Goal: Task Accomplishment & Management: Manage account settings

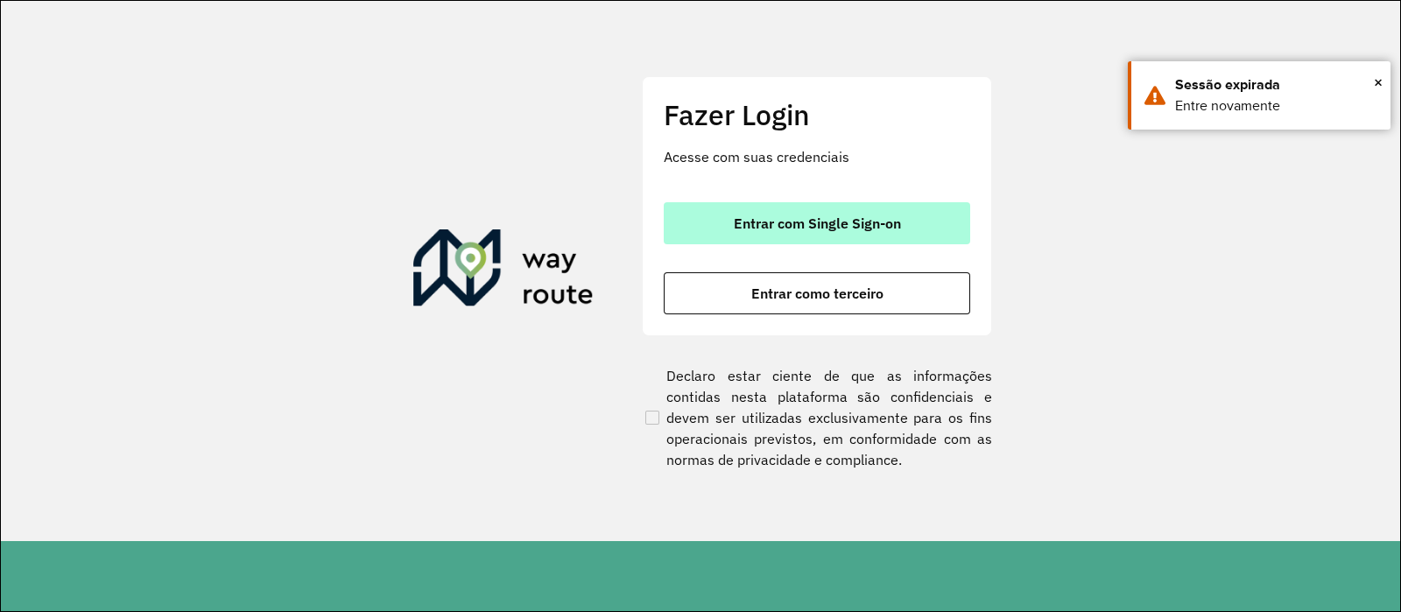
click at [851, 218] on span "Entrar com Single Sign-on" at bounding box center [817, 223] width 167 height 14
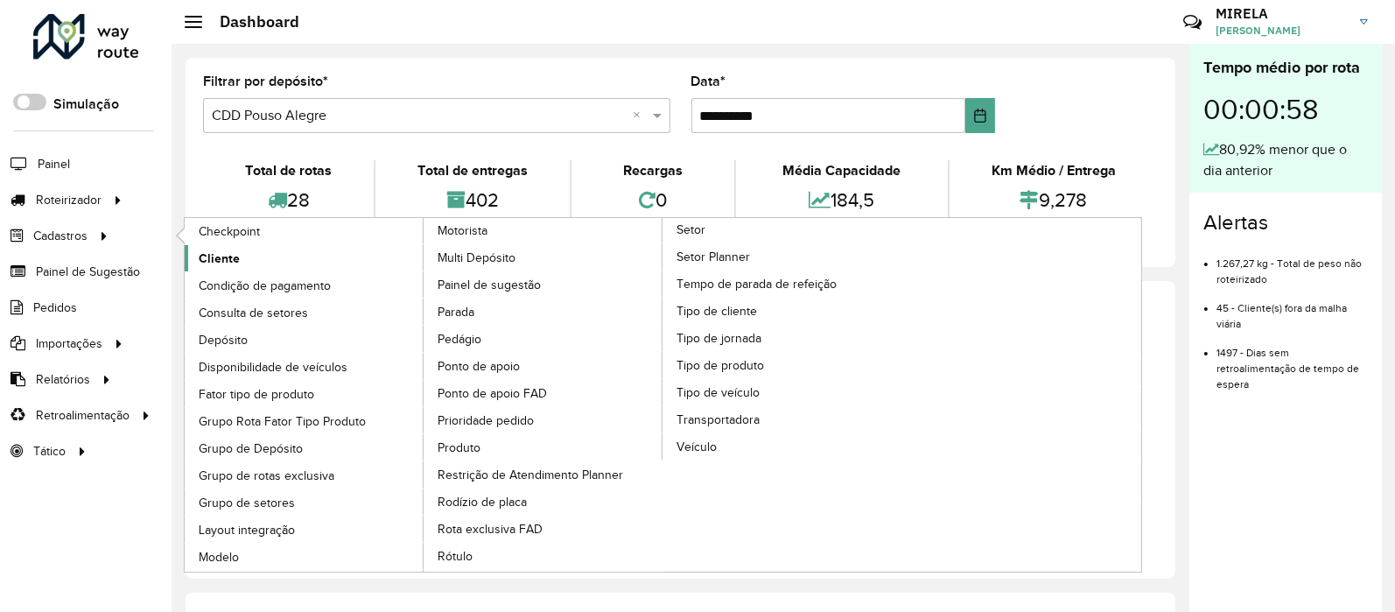
click at [274, 261] on link "Cliente" at bounding box center [305, 258] width 240 height 26
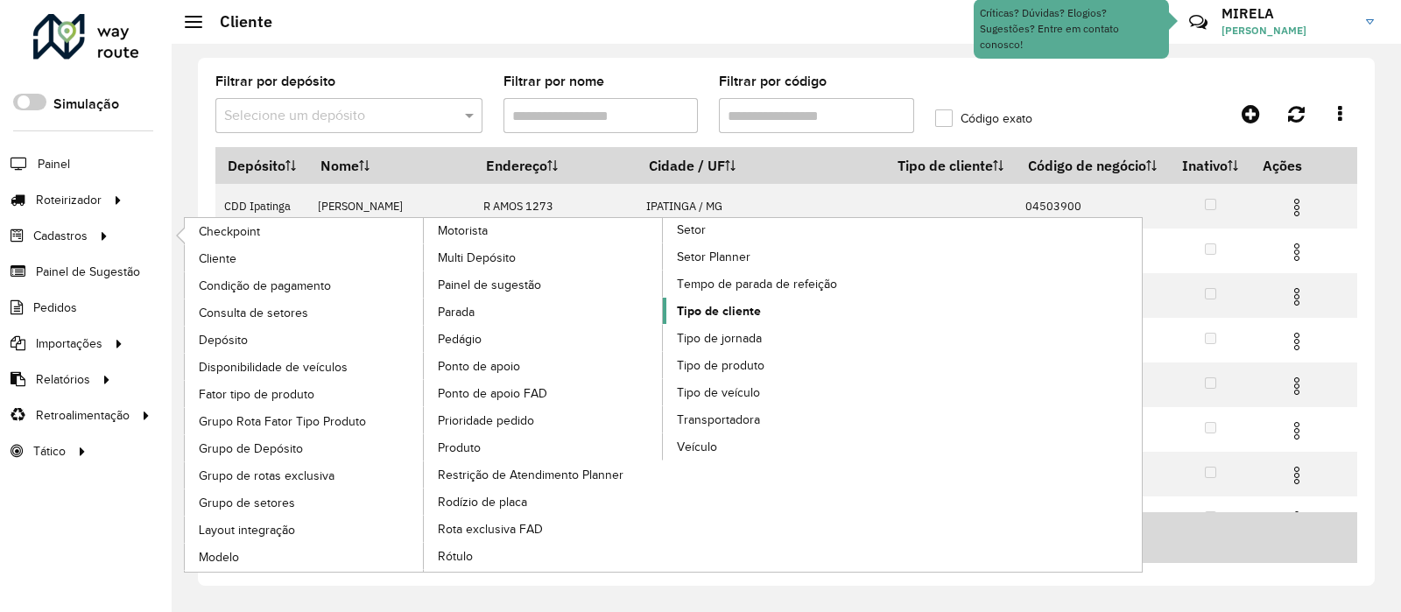
click at [757, 313] on span "Tipo de cliente" at bounding box center [719, 311] width 84 height 18
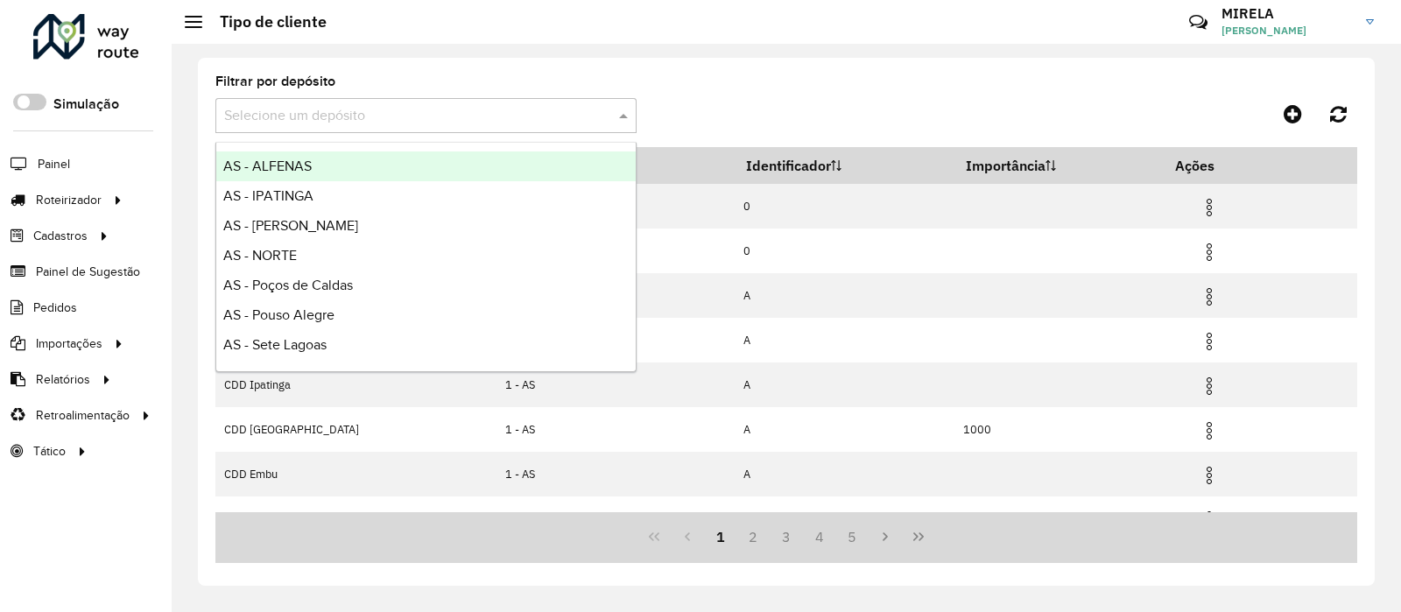
click at [480, 126] on div "Selecione um depósito" at bounding box center [425, 115] width 421 height 35
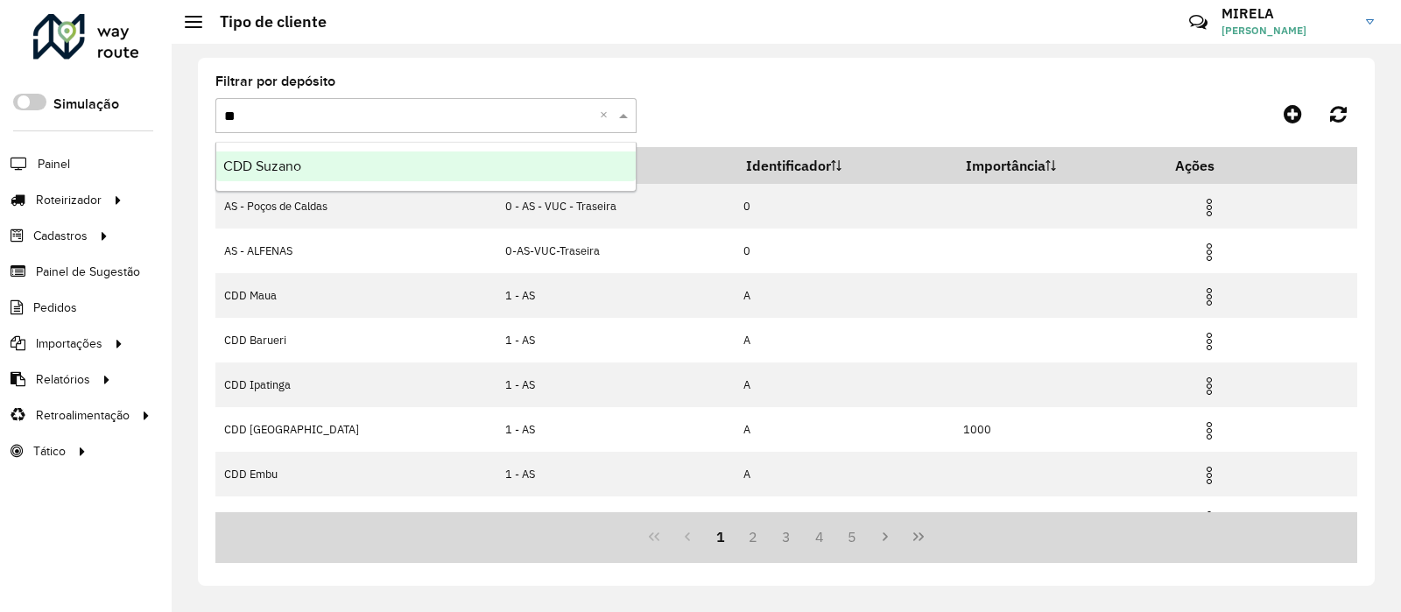
type input "***"
click at [496, 177] on div "CDD Suzano" at bounding box center [425, 166] width 419 height 30
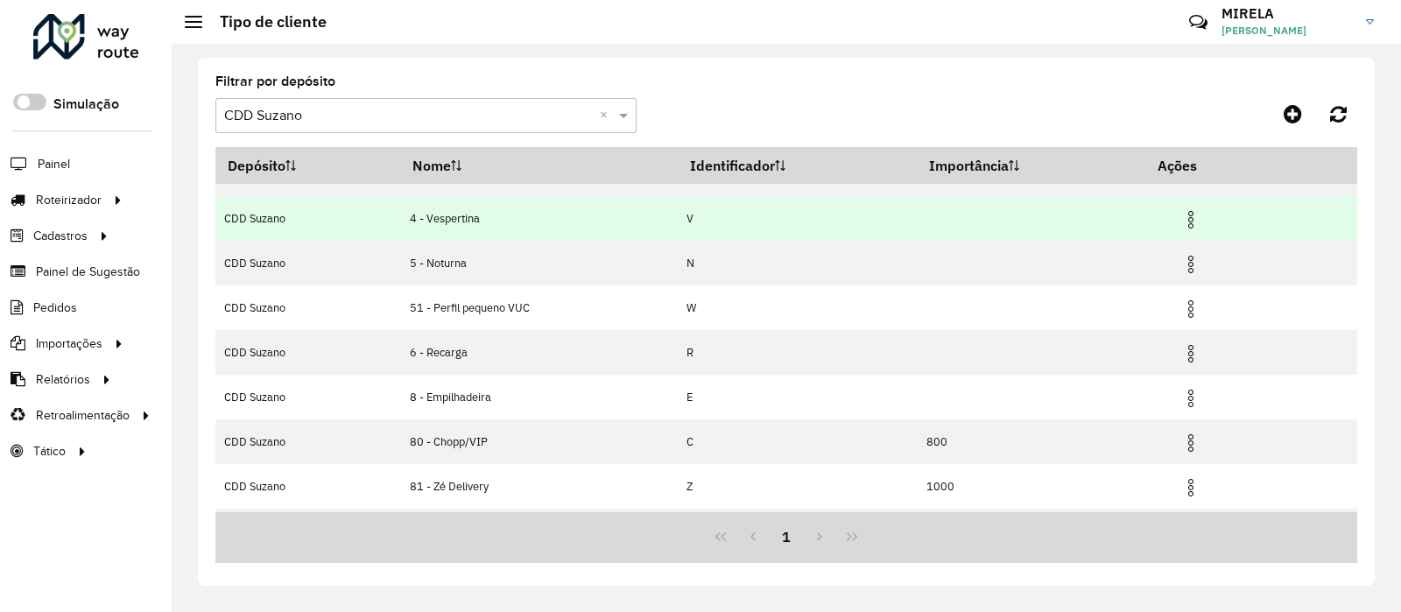
scroll to position [162, 0]
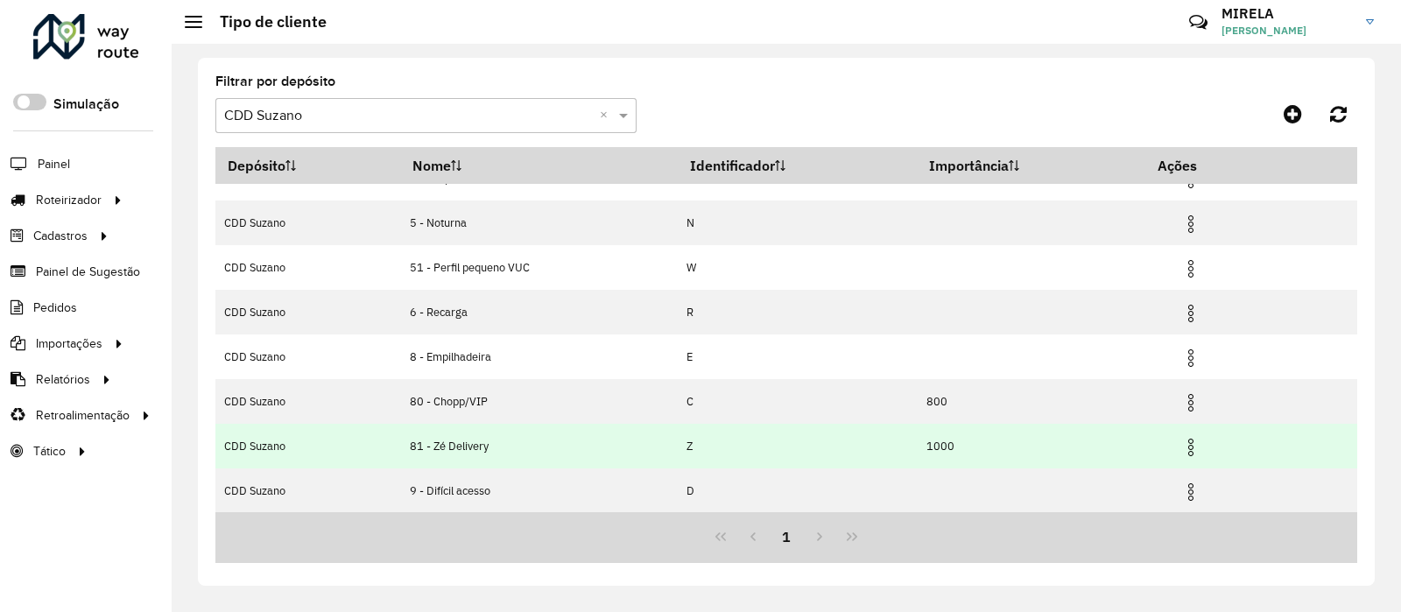
click at [1191, 435] on span at bounding box center [1190, 445] width 21 height 24
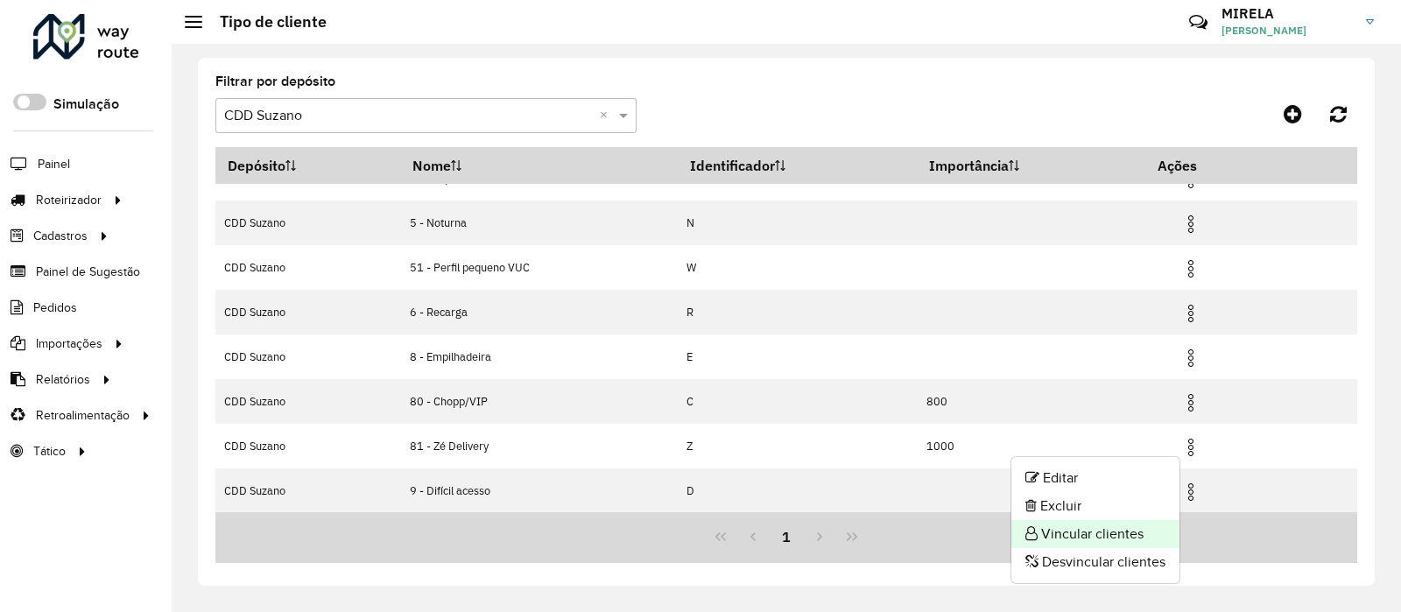
click at [1125, 528] on li "Vincular clientes" at bounding box center [1095, 534] width 168 height 28
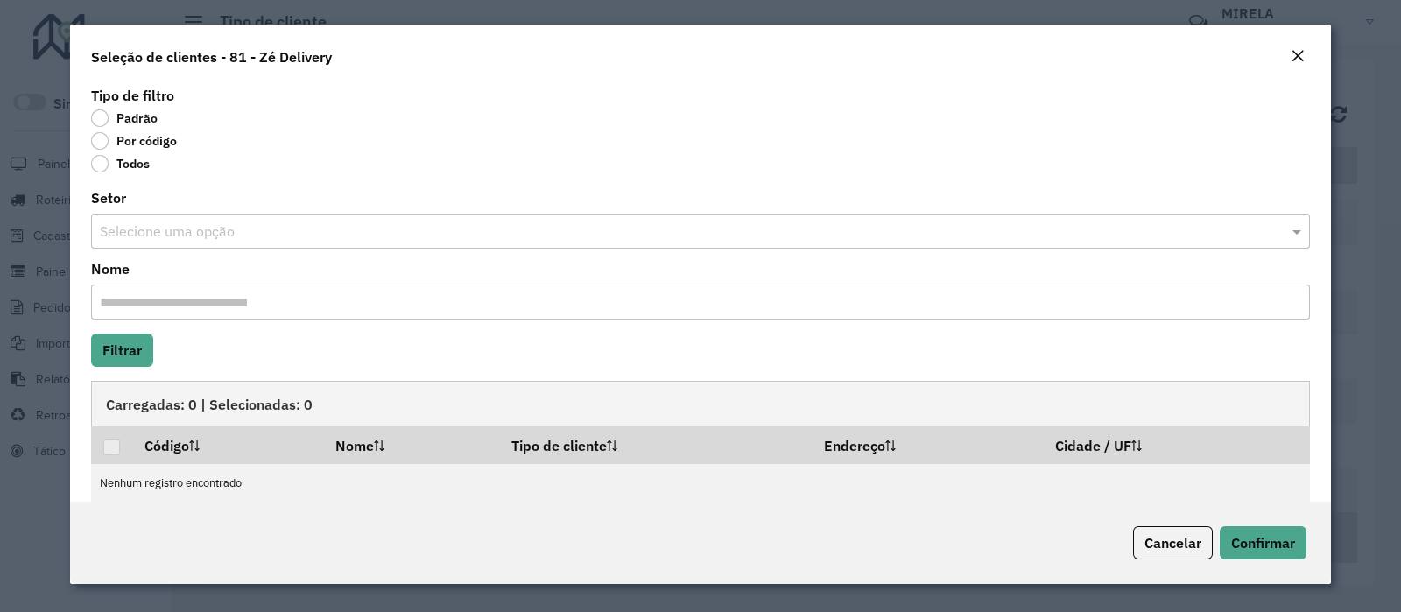
click at [136, 146] on label "Por código" at bounding box center [134, 141] width 86 height 18
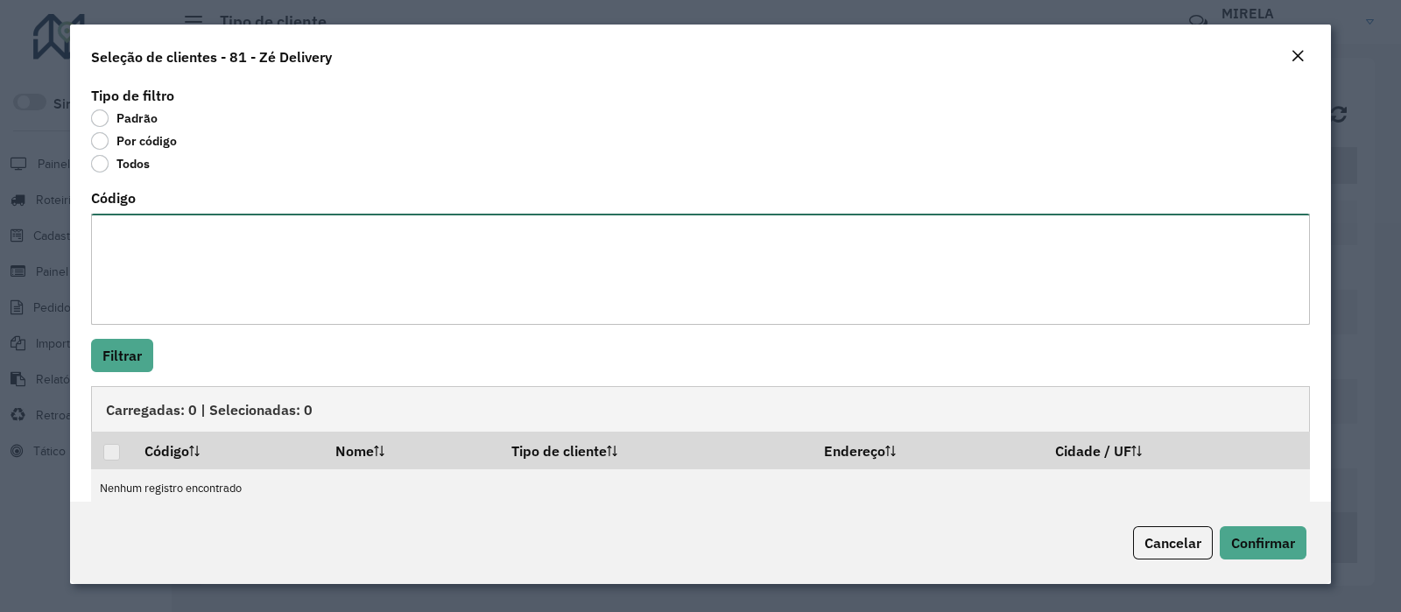
click at [205, 251] on textarea "Código" at bounding box center [700, 269] width 1219 height 111
paste textarea "***** ***** ***** ***** **** **** ***** ***** ***** ***** ***** ***** ***** ***…"
type textarea "***** ***** ***** ***** **** **** ***** ***** ***** ***** ***** ***** ***** ***…"
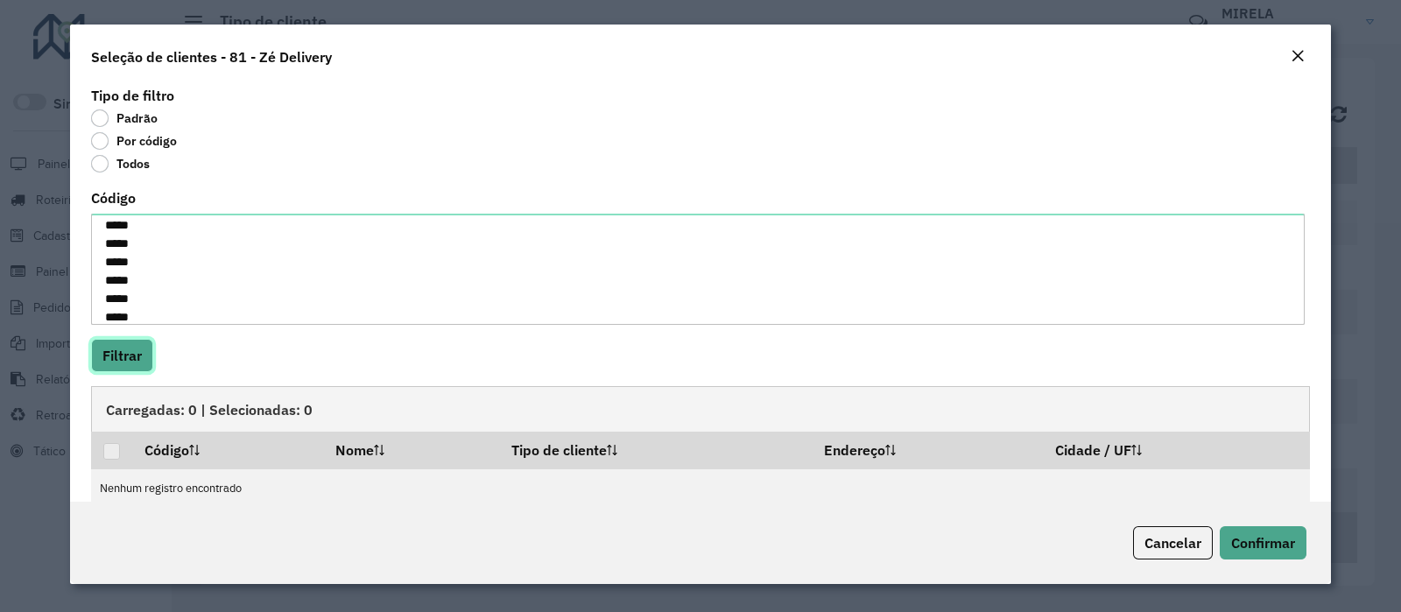
click at [144, 348] on button "Filtrar" at bounding box center [122, 355] width 62 height 33
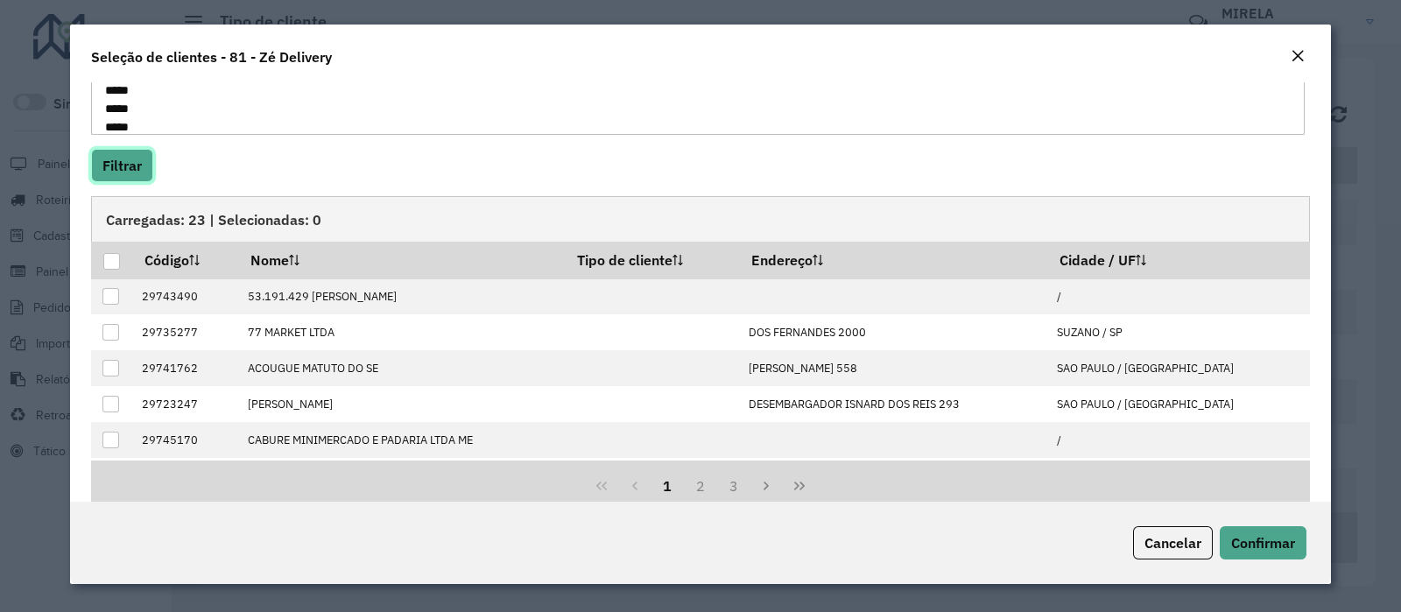
scroll to position [192, 0]
click at [109, 263] on div at bounding box center [111, 259] width 17 height 17
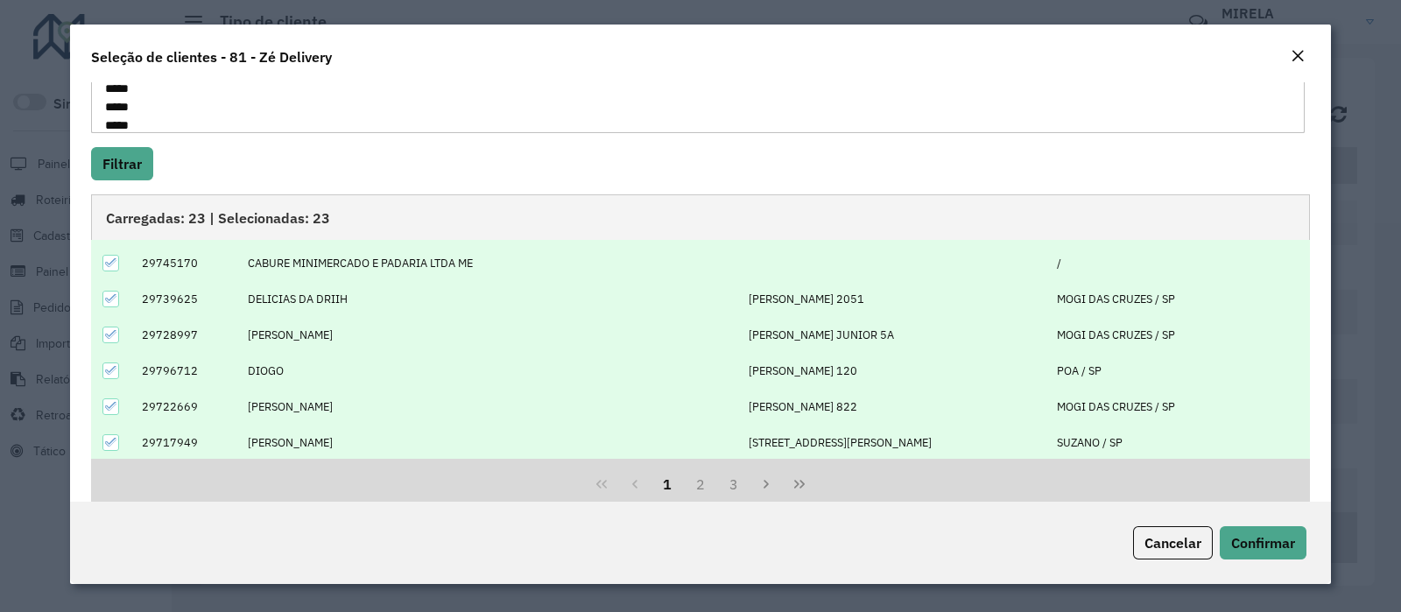
scroll to position [221, 0]
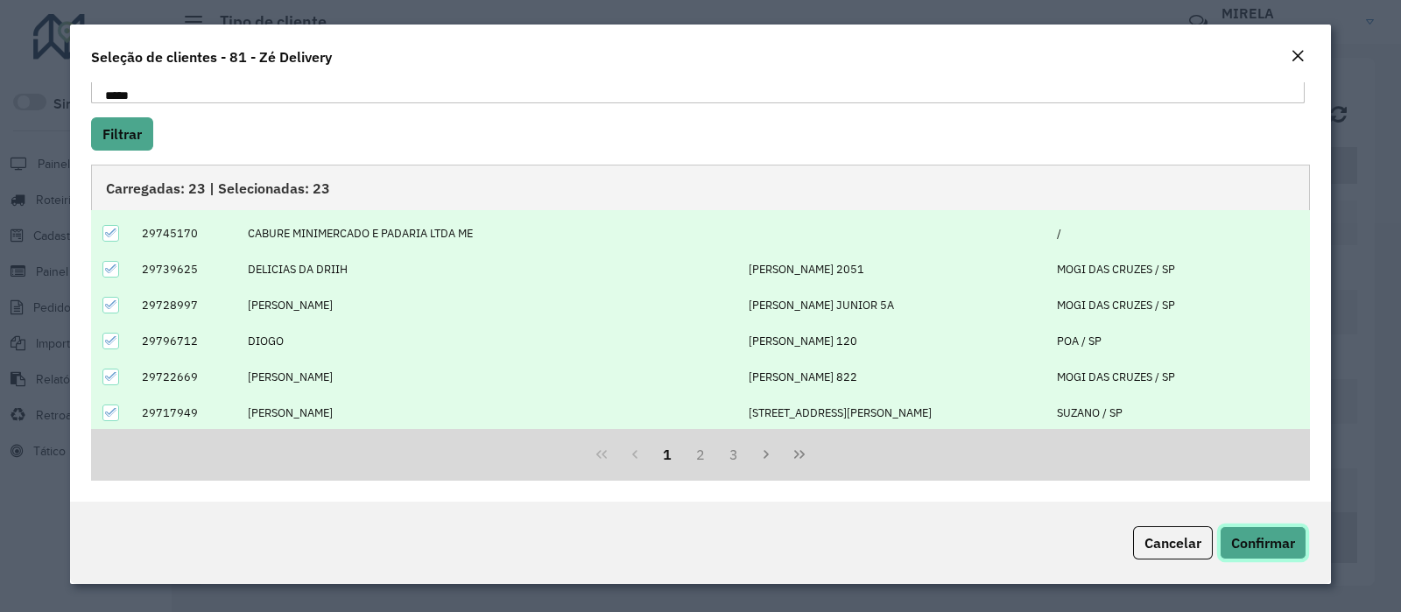
click at [1252, 538] on span "Confirmar" at bounding box center [1263, 543] width 64 height 18
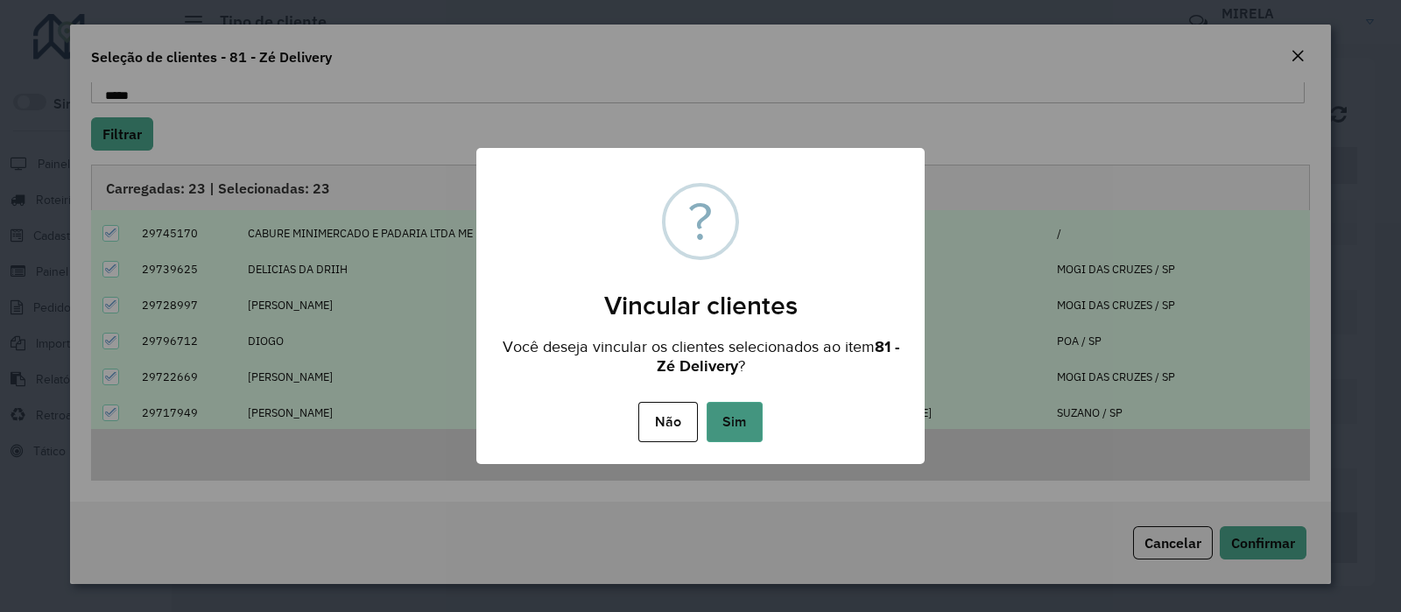
click at [745, 418] on button "Sim" at bounding box center [735, 422] width 56 height 40
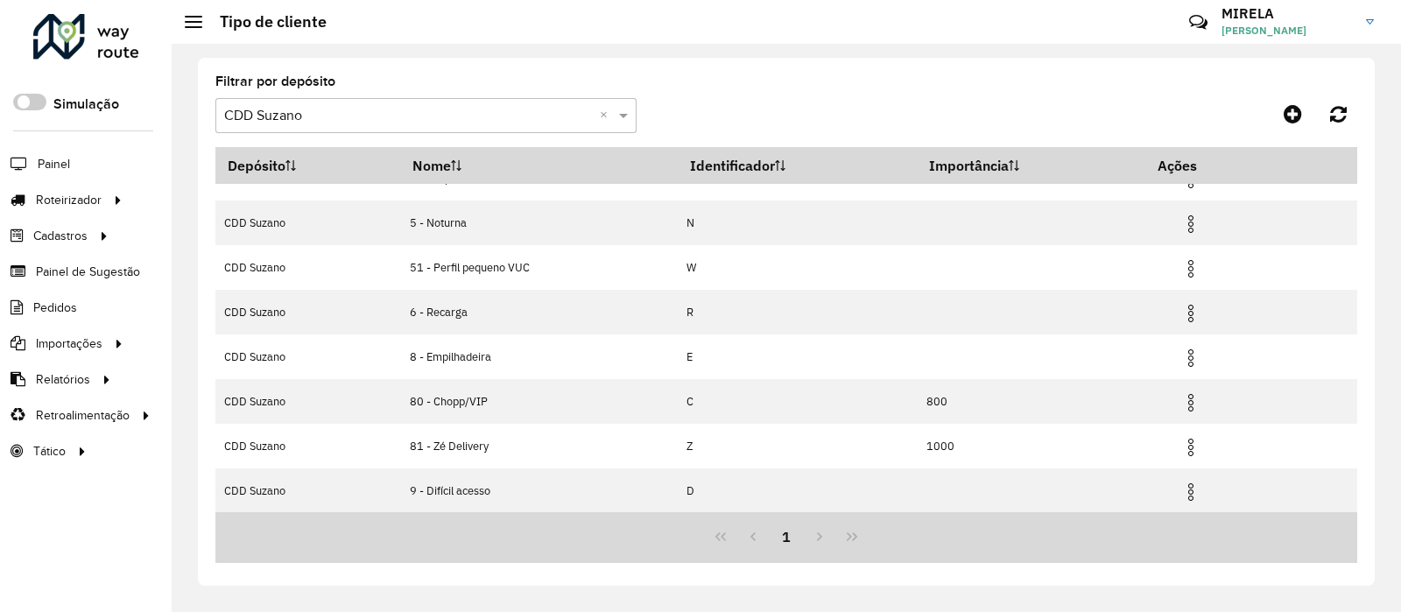
click at [341, 115] on input "text" at bounding box center [408, 116] width 369 height 21
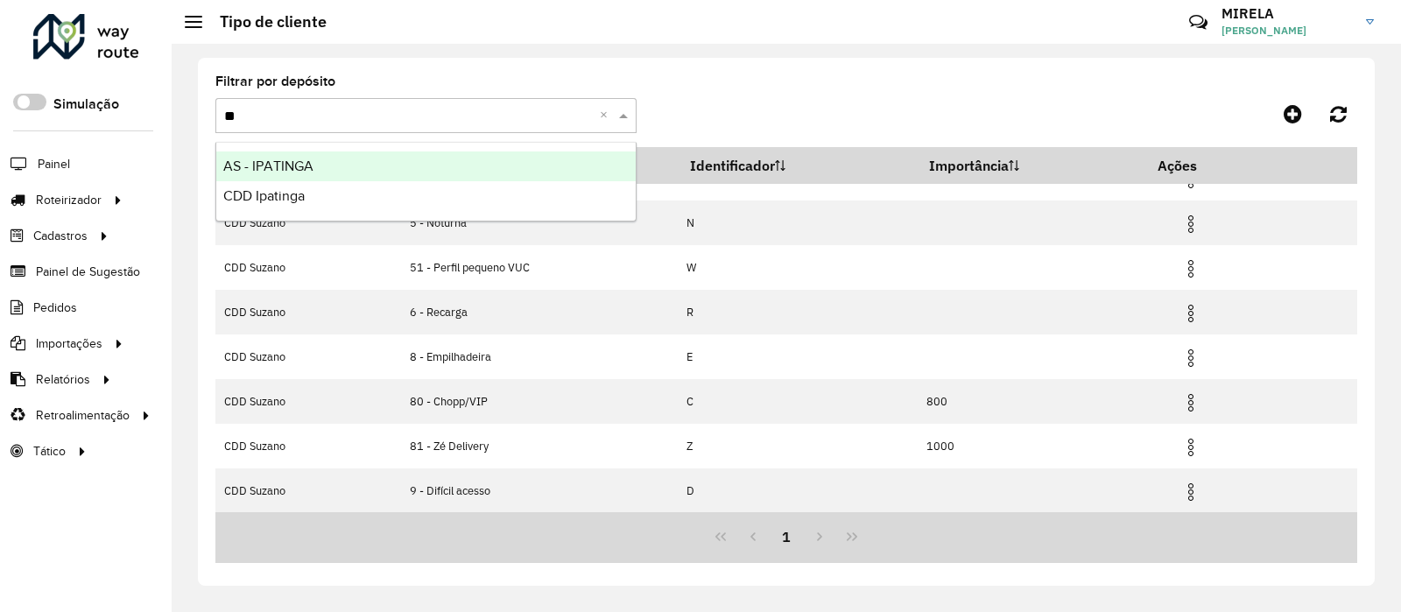
type input "***"
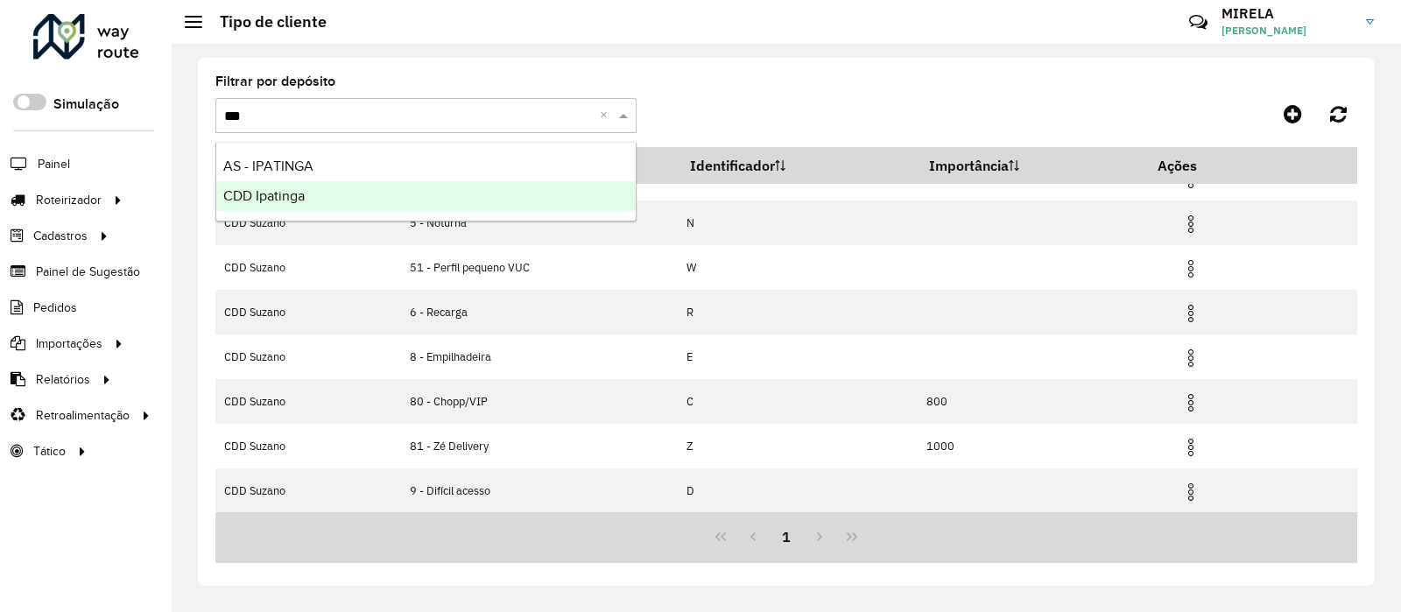
click at [320, 186] on div "CDD Ipatinga" at bounding box center [425, 196] width 419 height 30
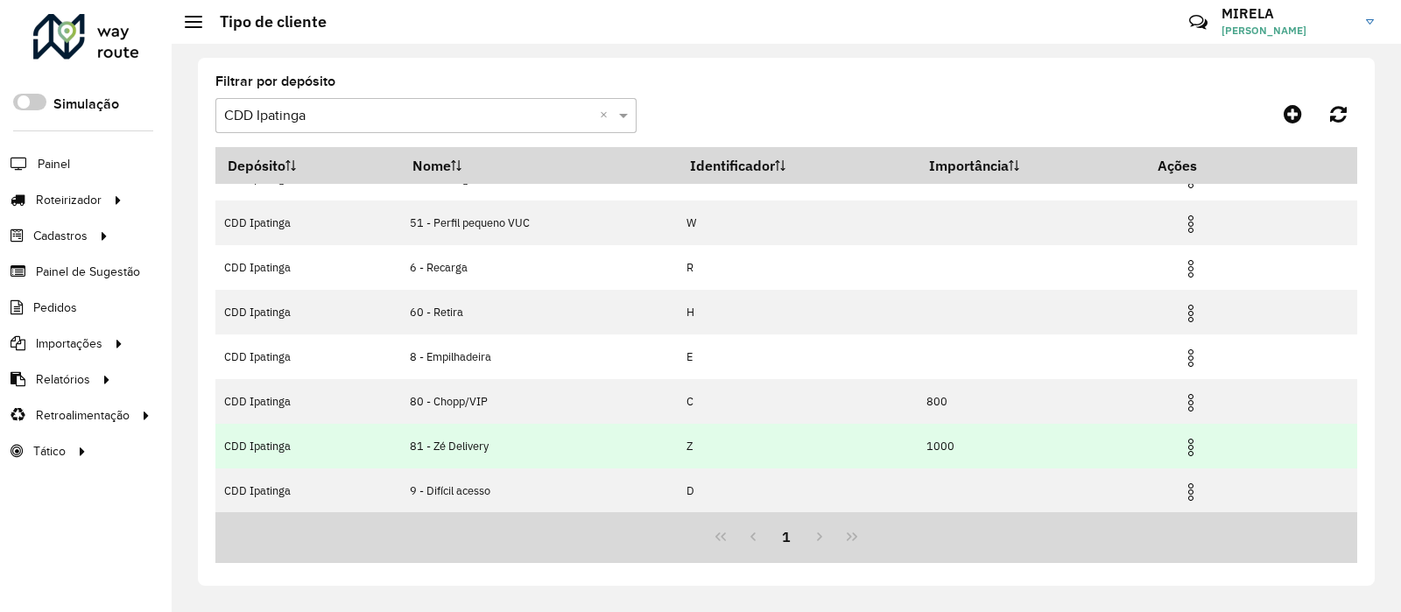
click at [1187, 447] on img at bounding box center [1190, 447] width 21 height 21
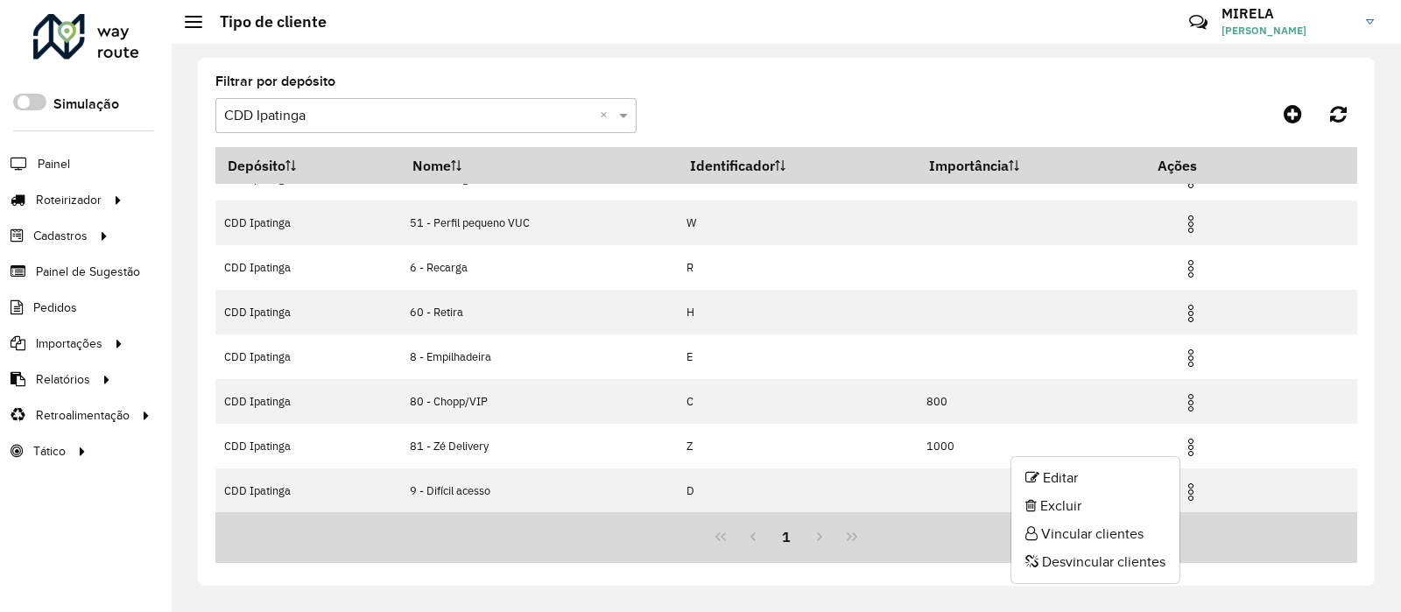
drag, startPoint x: 1134, startPoint y: 469, endPoint x: 1125, endPoint y: 468, distance: 8.8
click at [1134, 470] on li "Editar" at bounding box center [1095, 478] width 168 height 28
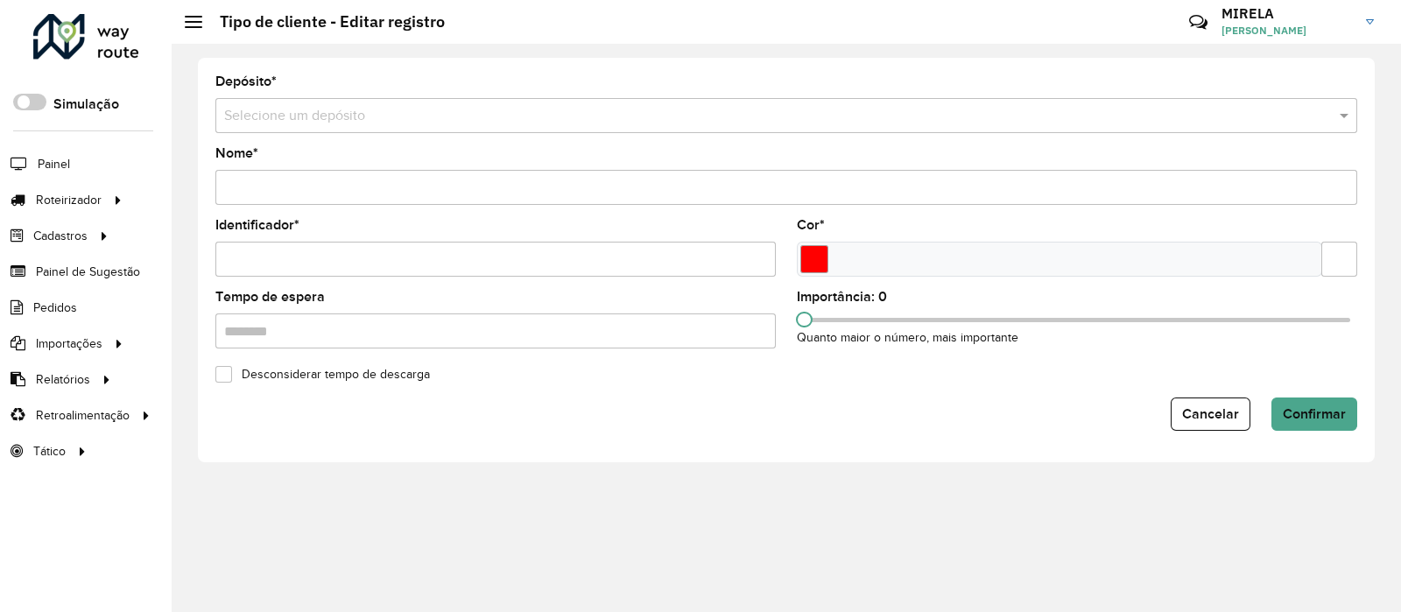
type input "**********"
type input "*"
type input "*******"
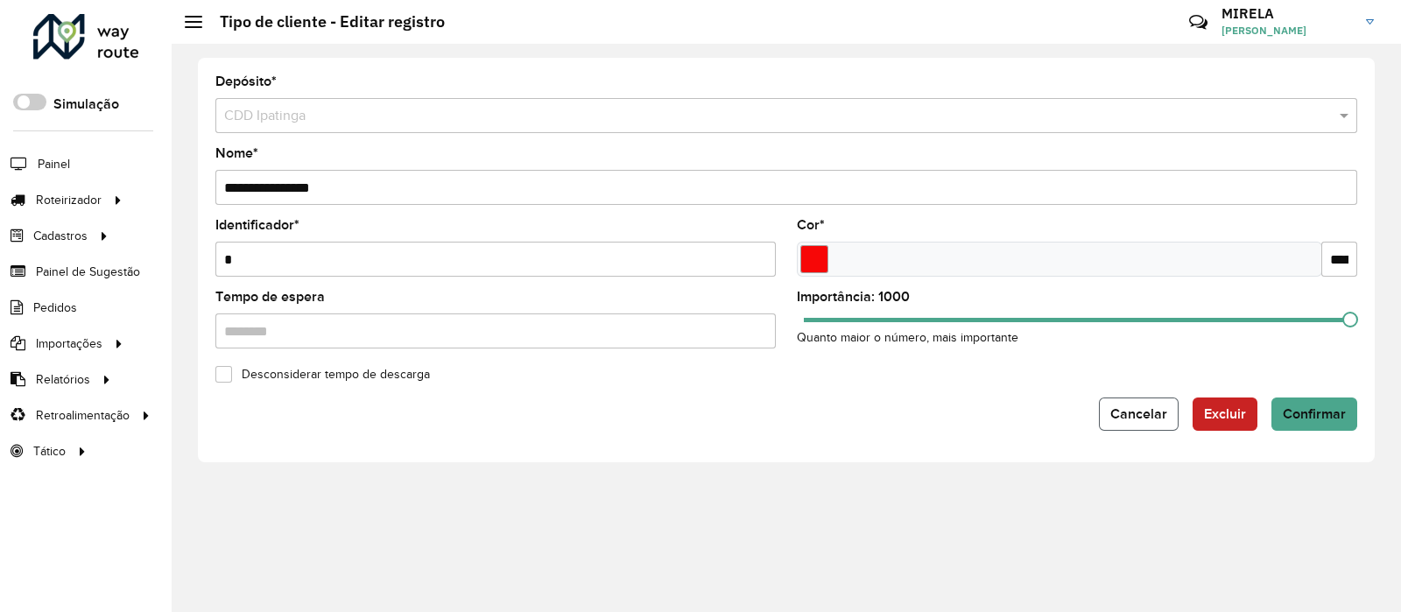
click at [1142, 428] on button "Cancelar" at bounding box center [1139, 413] width 80 height 33
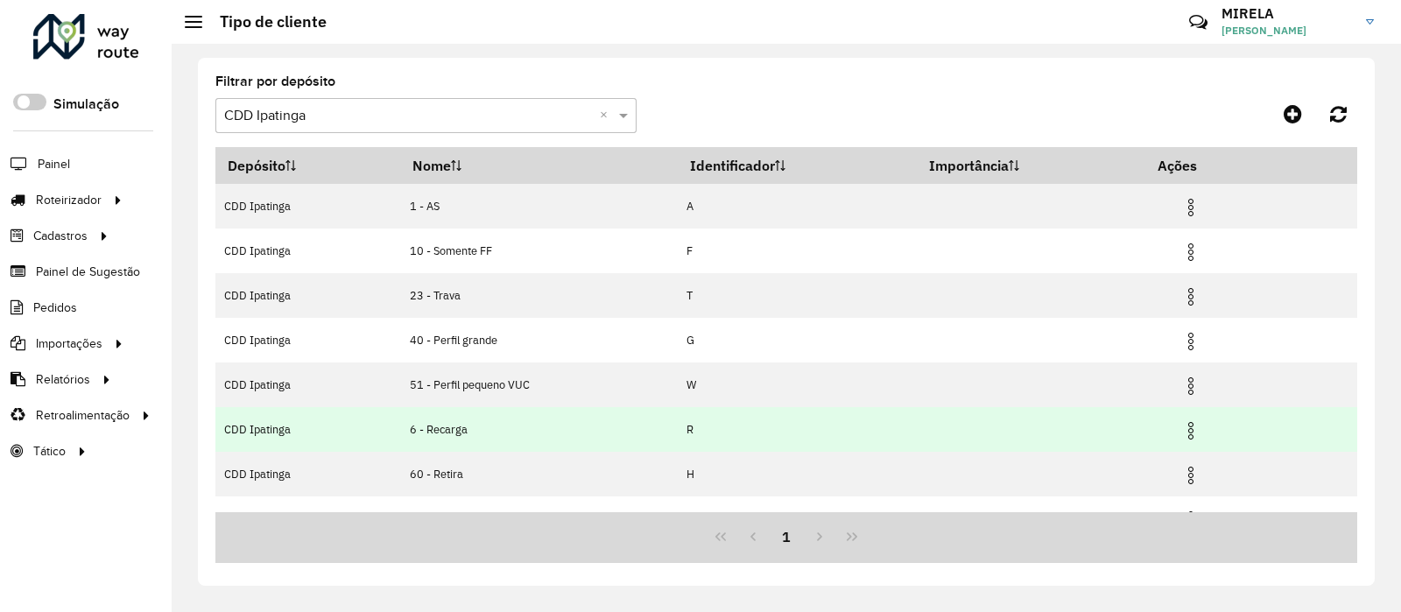
scroll to position [206, 0]
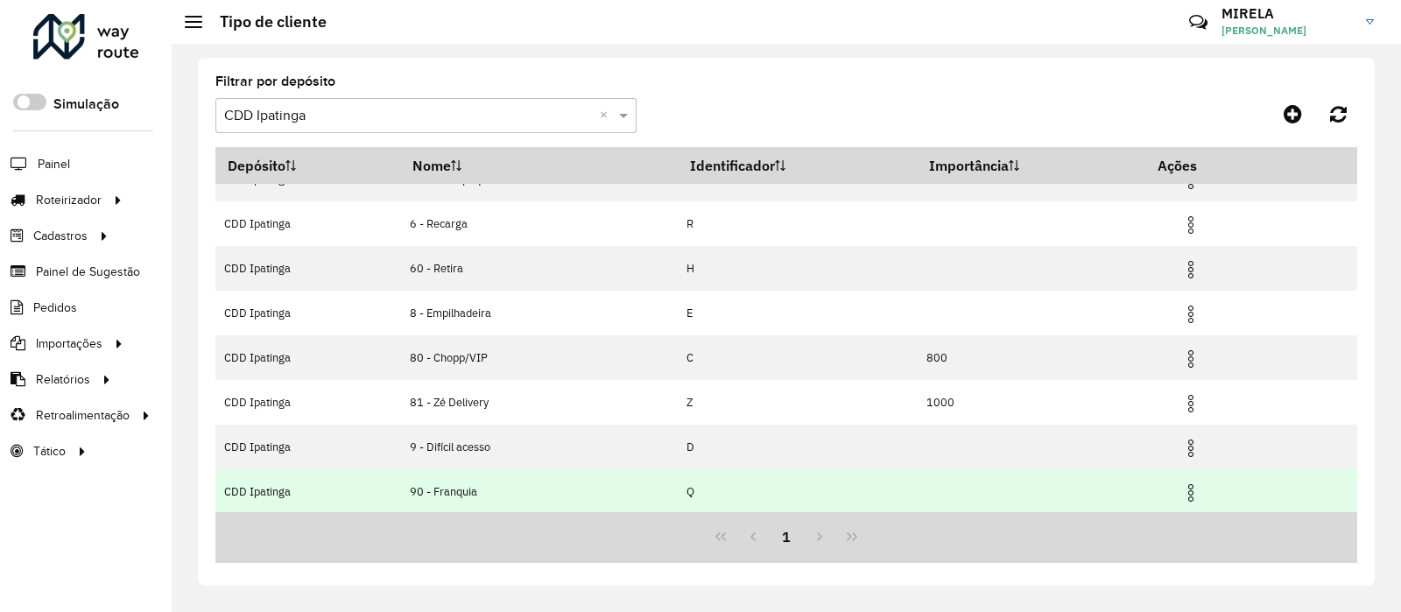
click at [1206, 488] on td at bounding box center [1198, 491] width 105 height 44
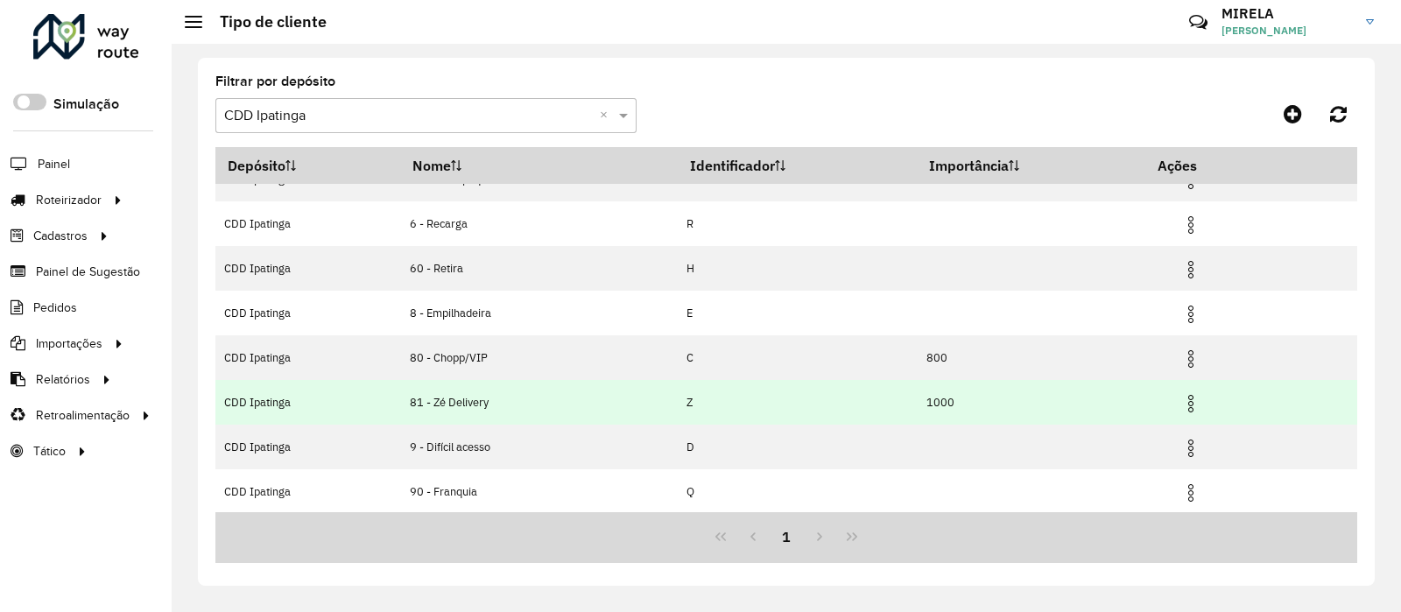
click at [1189, 404] on img at bounding box center [1190, 403] width 21 height 21
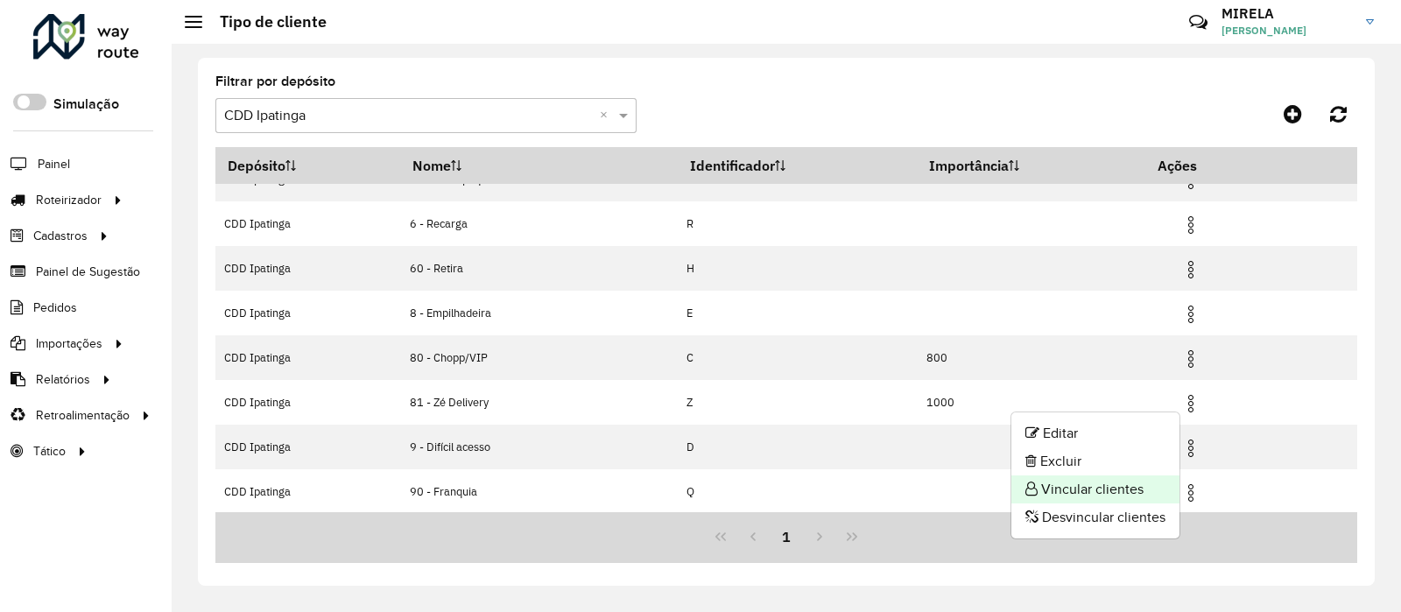
click at [1115, 496] on li "Vincular clientes" at bounding box center [1095, 489] width 168 height 28
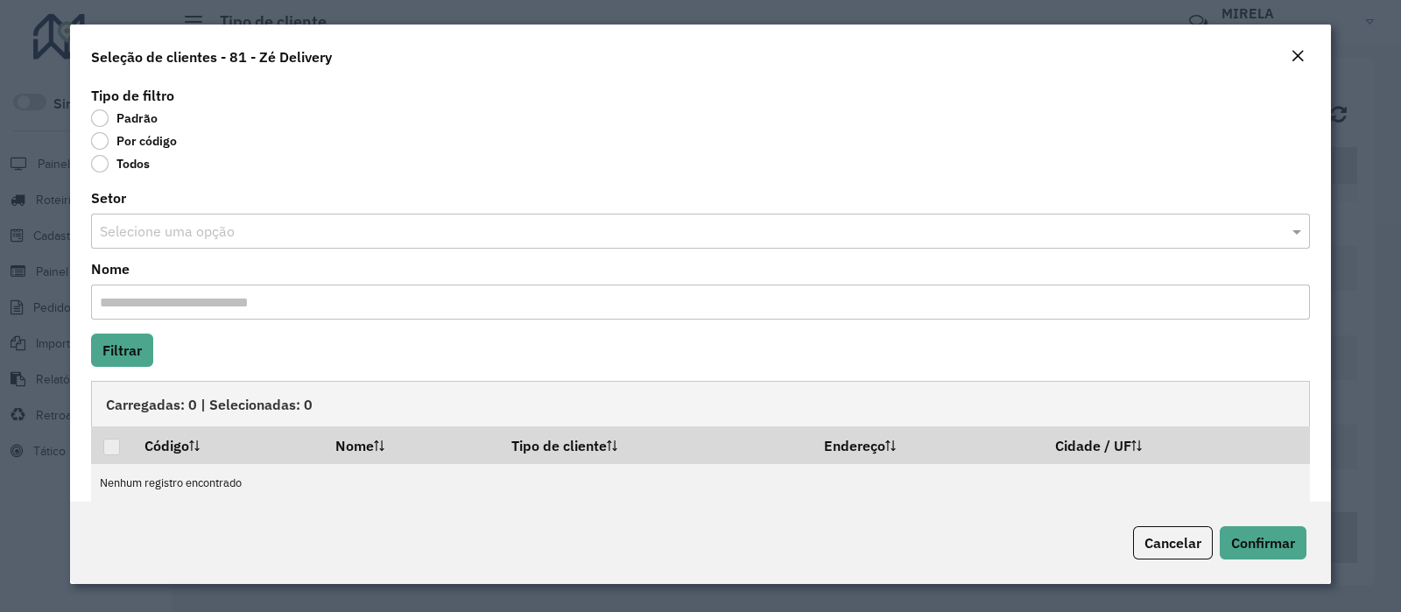
click at [113, 138] on label "Por código" at bounding box center [134, 141] width 86 height 18
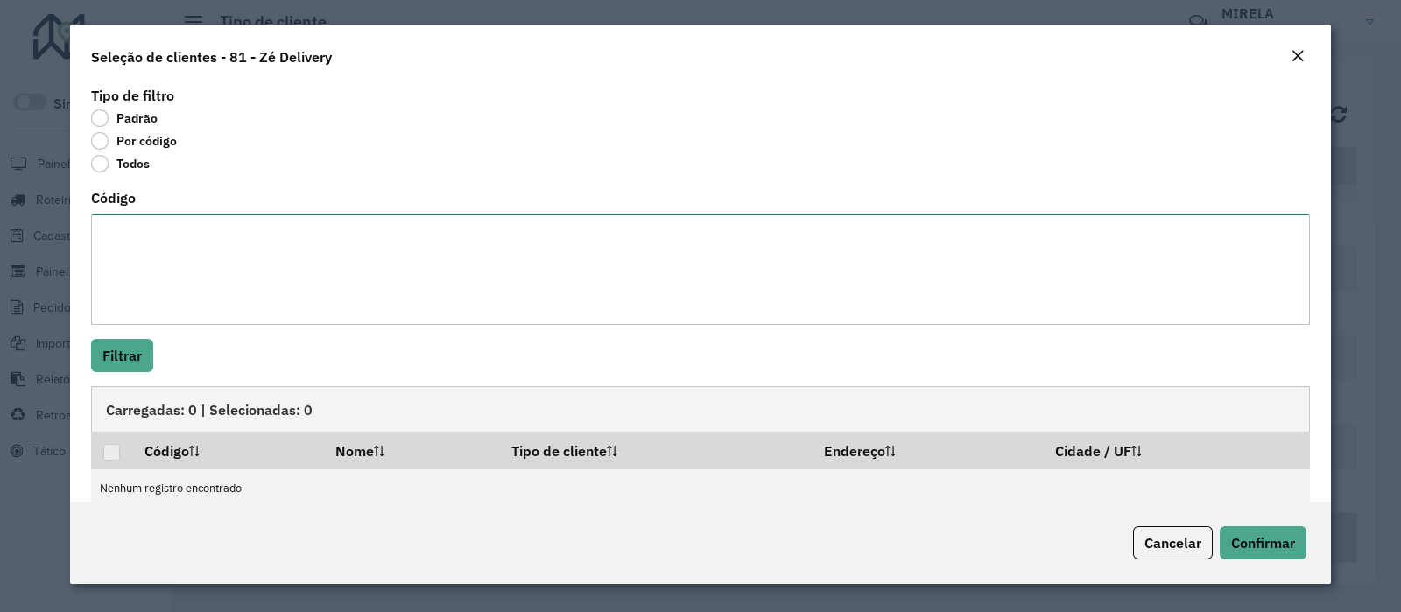
click at [234, 311] on textarea "Código" at bounding box center [700, 269] width 1219 height 111
paste textarea "***** ***** ***** ***** ***** ***** ***** ***** ***** ***** ***** ***** ***** *…"
type textarea "***** ***** ***** ***** ***** ***** ***** ***** ***** ***** ***** ***** ***** *…"
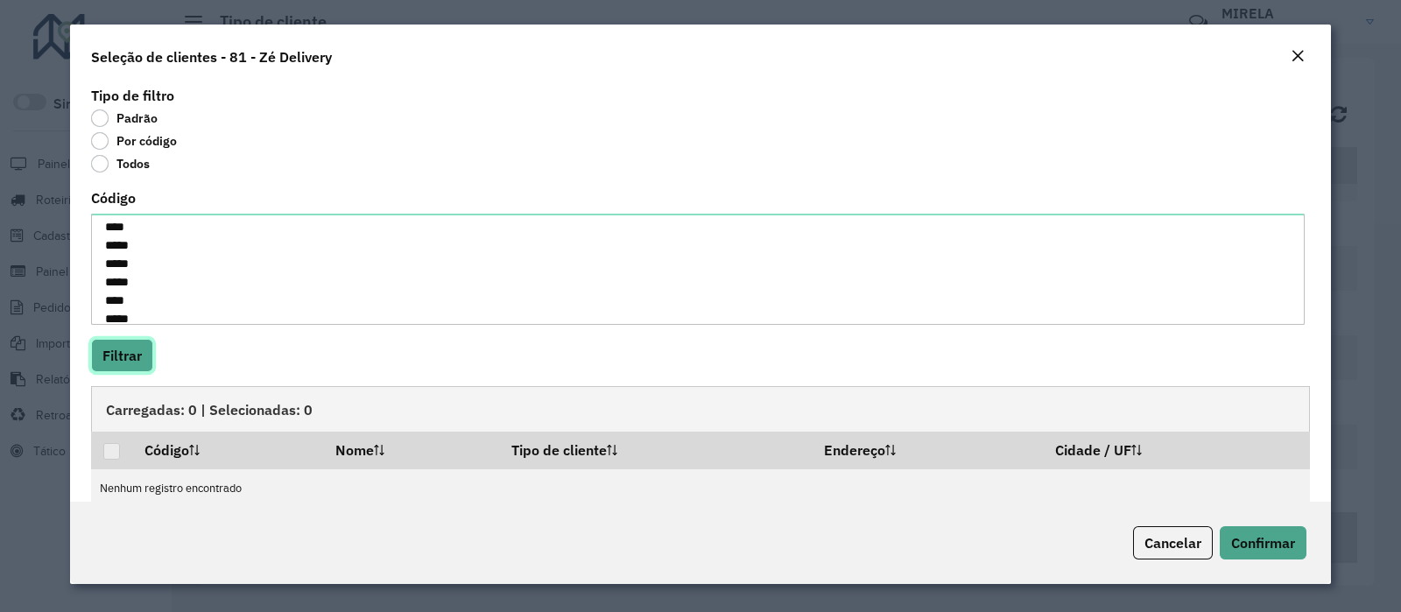
click at [116, 364] on button "Filtrar" at bounding box center [122, 355] width 62 height 33
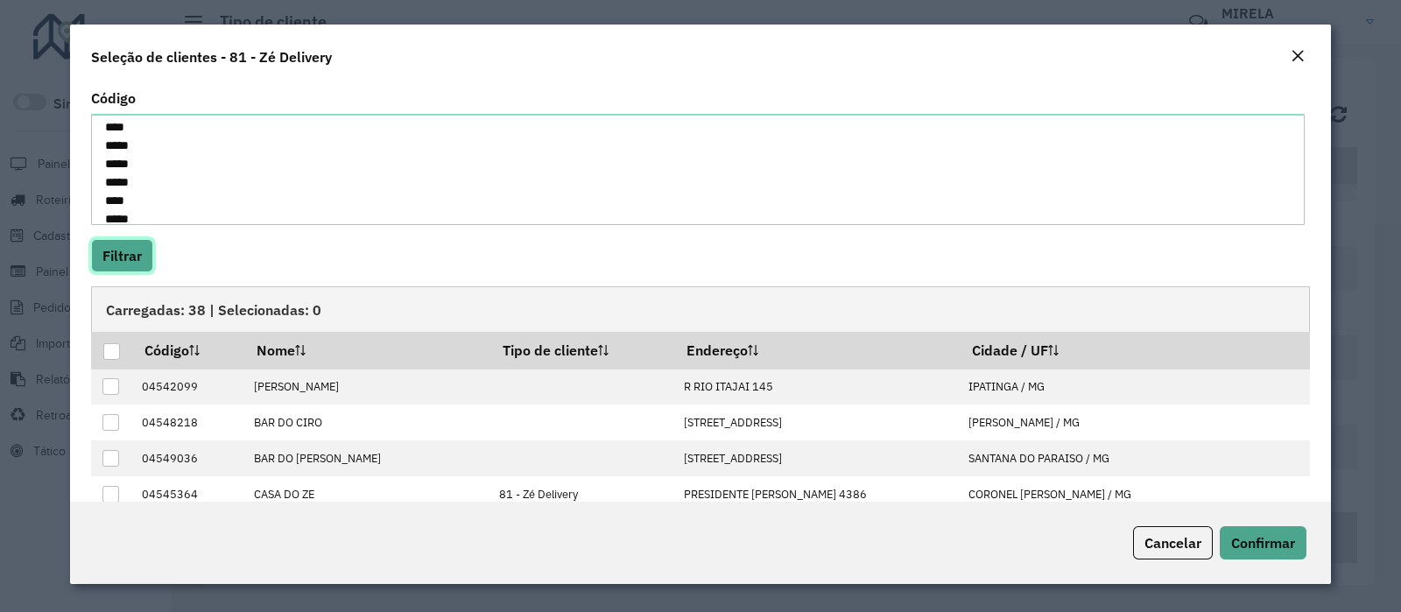
scroll to position [153, 0]
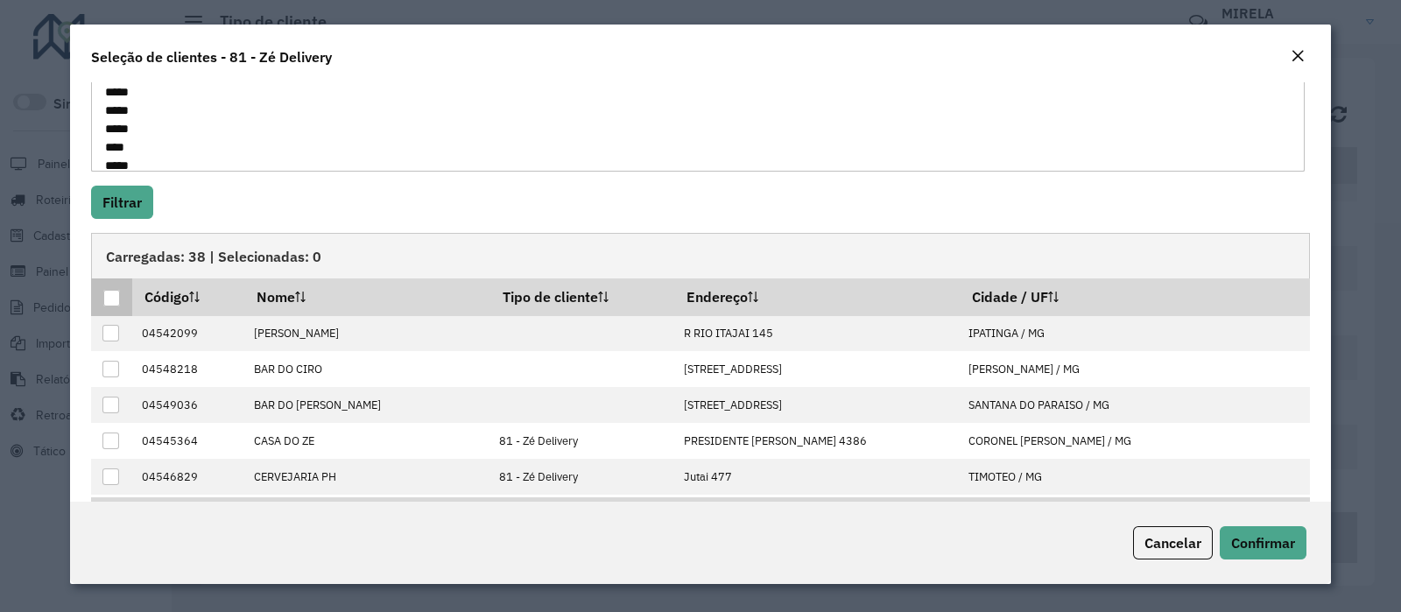
click at [110, 299] on div at bounding box center [111, 298] width 17 height 17
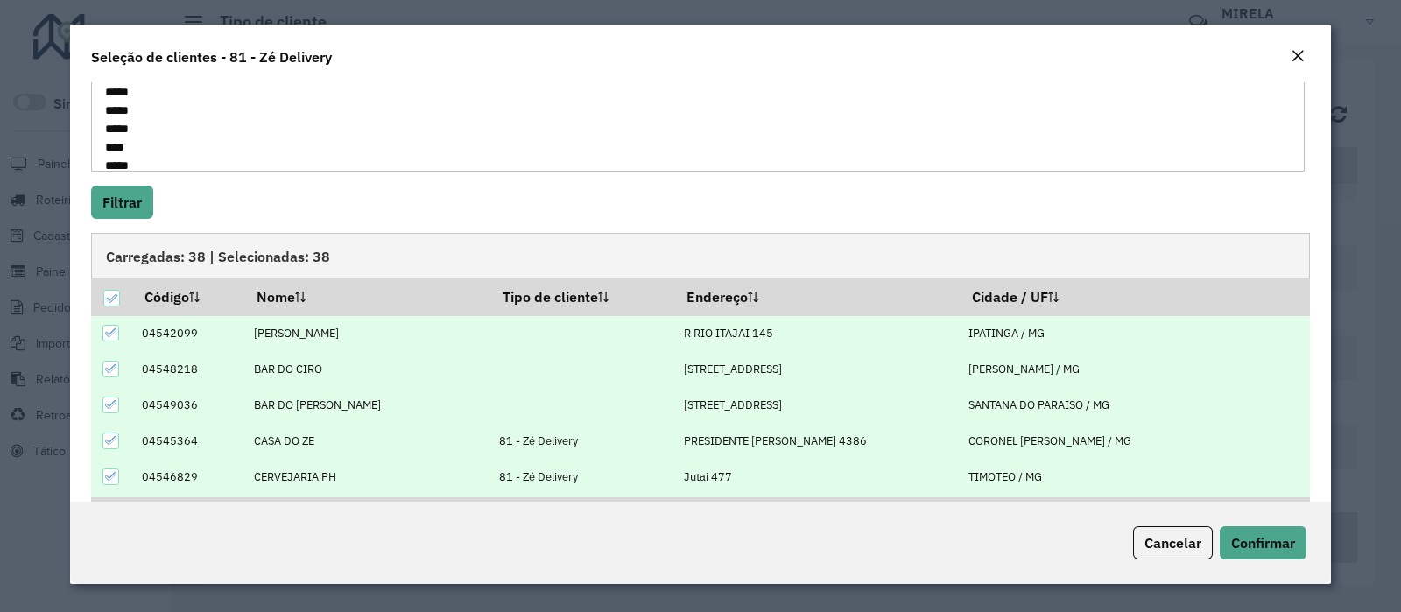
scroll to position [221, 0]
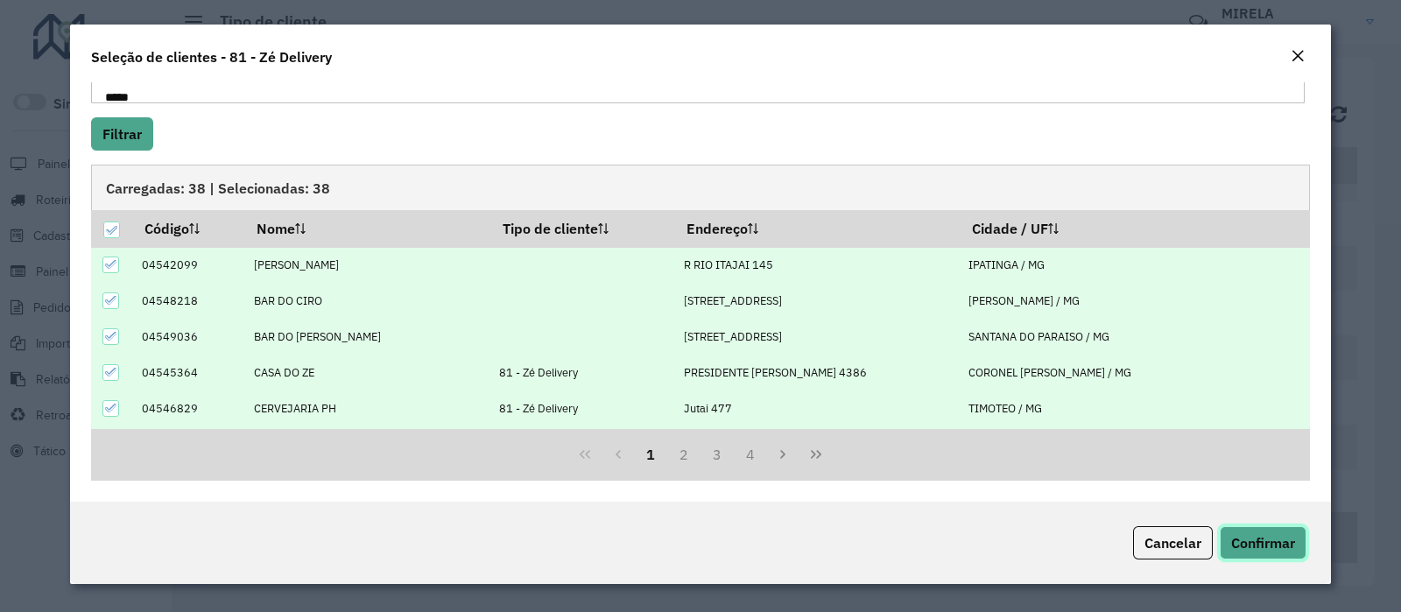
click at [1262, 534] on span "Confirmar" at bounding box center [1263, 543] width 64 height 18
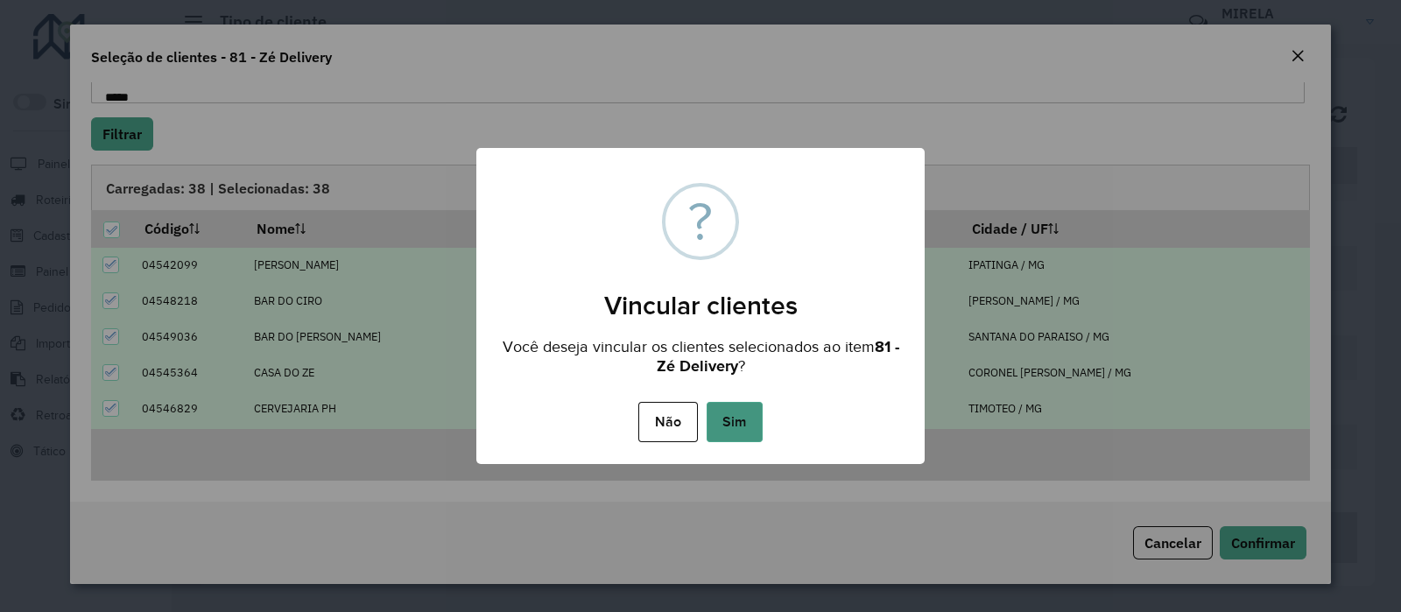
click at [749, 410] on button "Sim" at bounding box center [735, 422] width 56 height 40
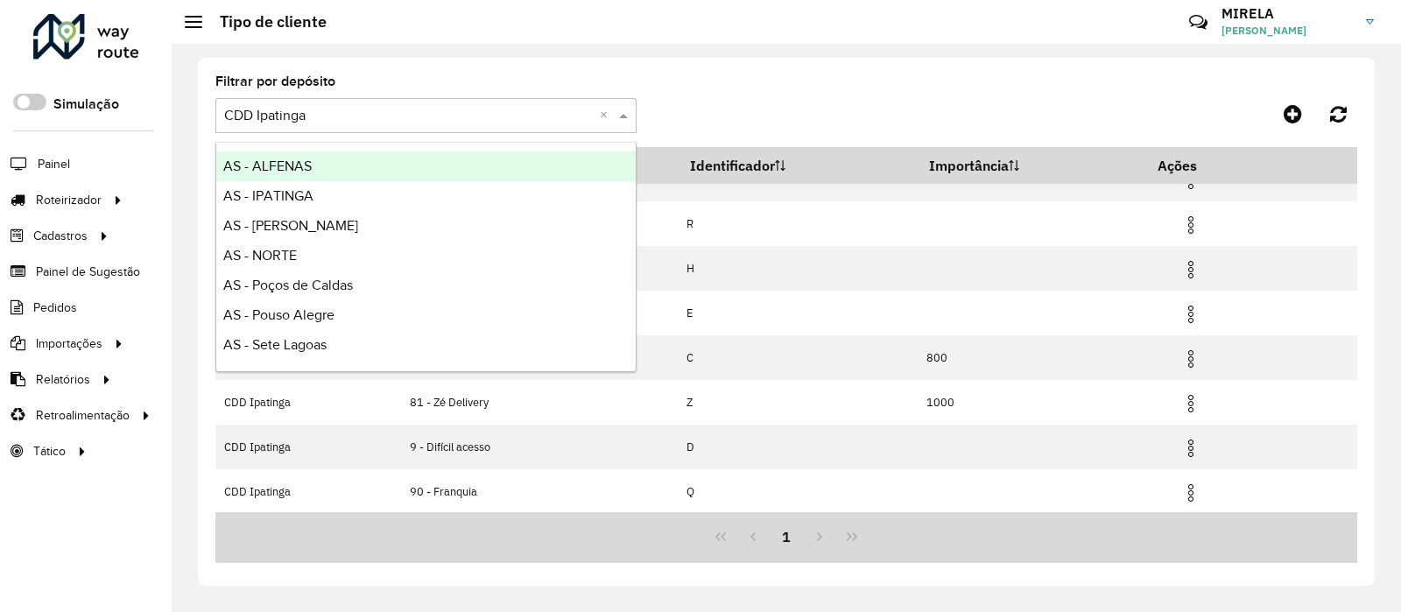
click at [505, 116] on input "text" at bounding box center [408, 116] width 369 height 21
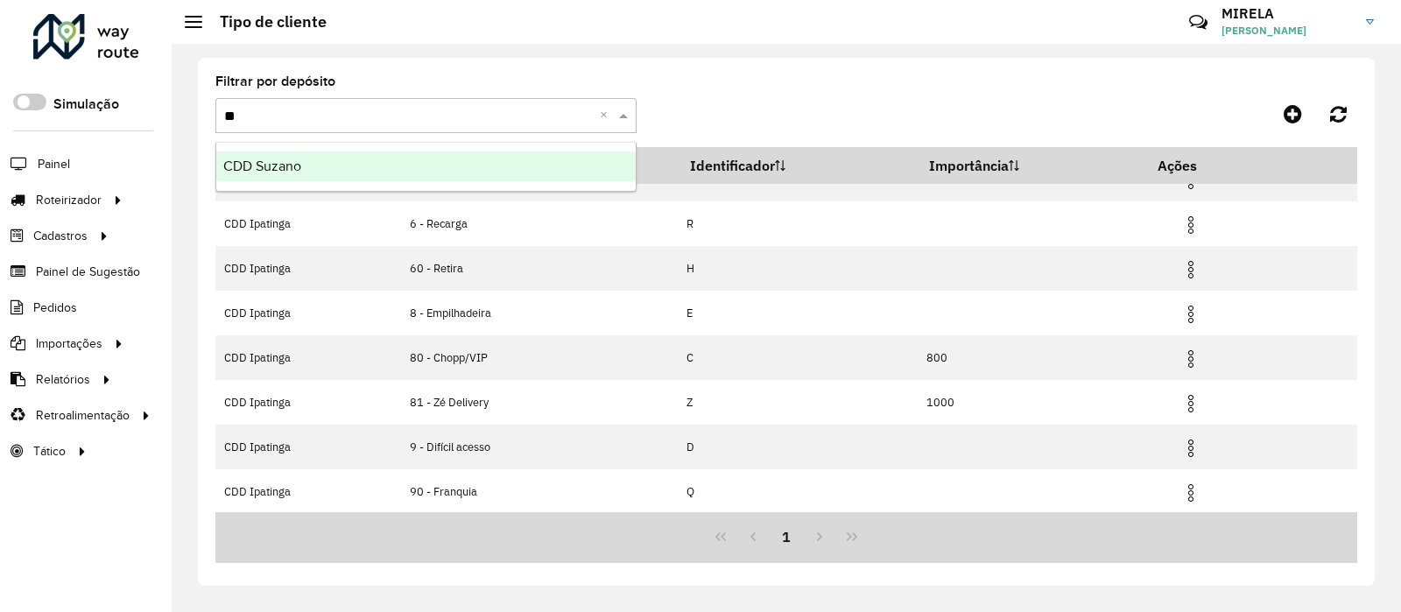
type input "***"
click at [503, 159] on div "CDD Suzano" at bounding box center [425, 166] width 419 height 30
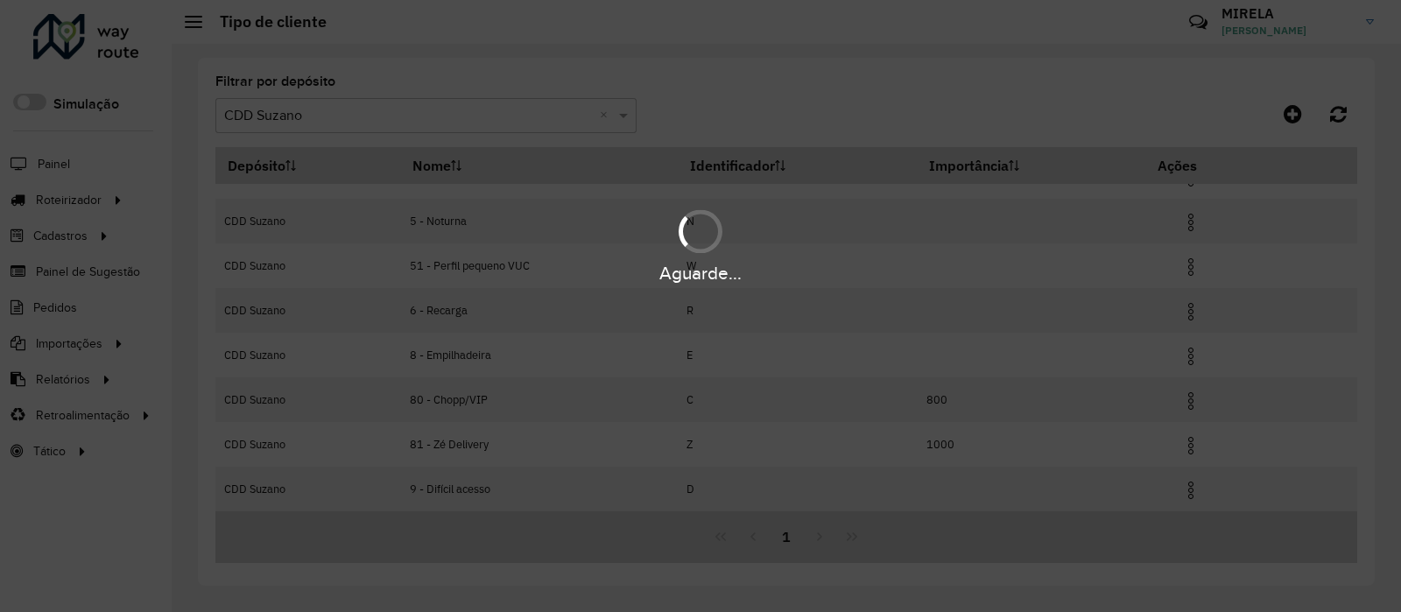
scroll to position [162, 0]
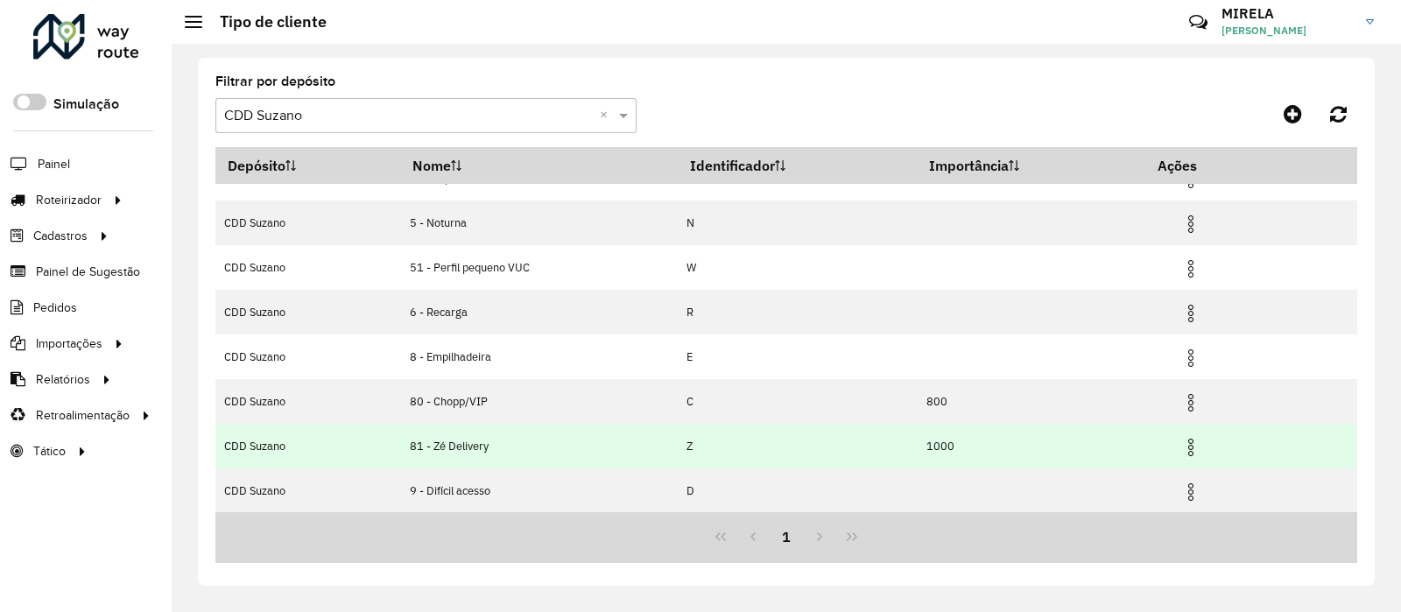
click at [1194, 452] on img at bounding box center [1190, 447] width 21 height 21
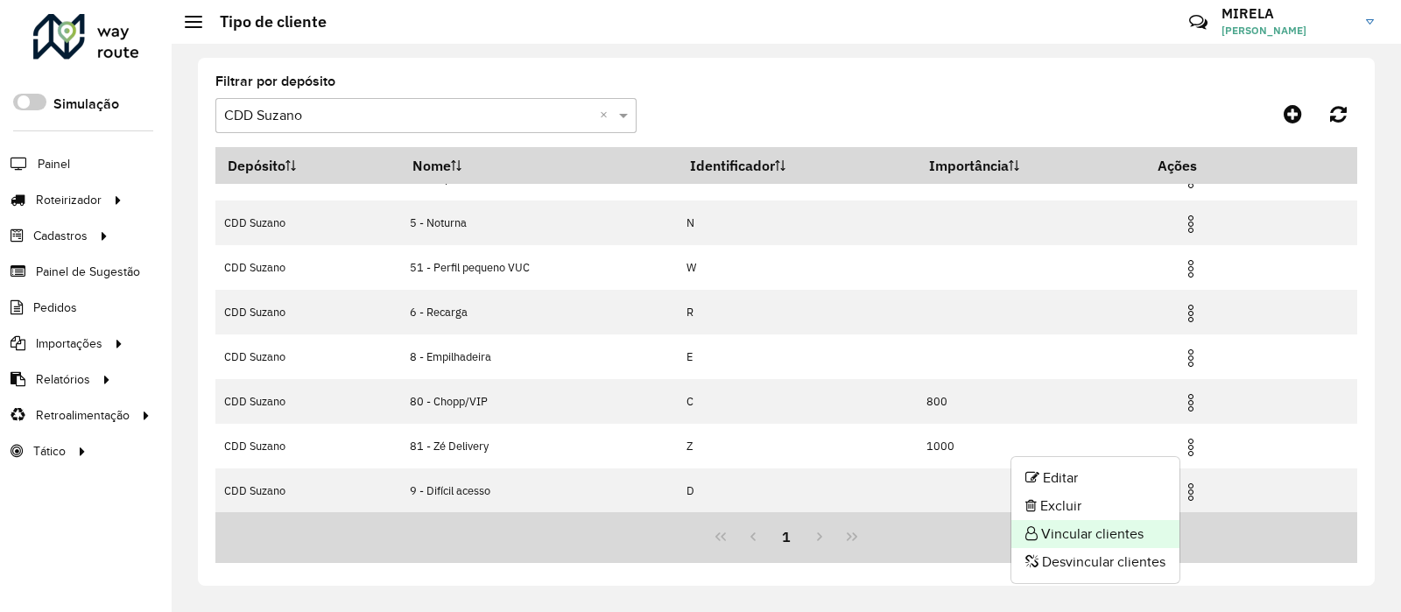
click at [1077, 539] on li "Vincular clientes" at bounding box center [1095, 534] width 168 height 28
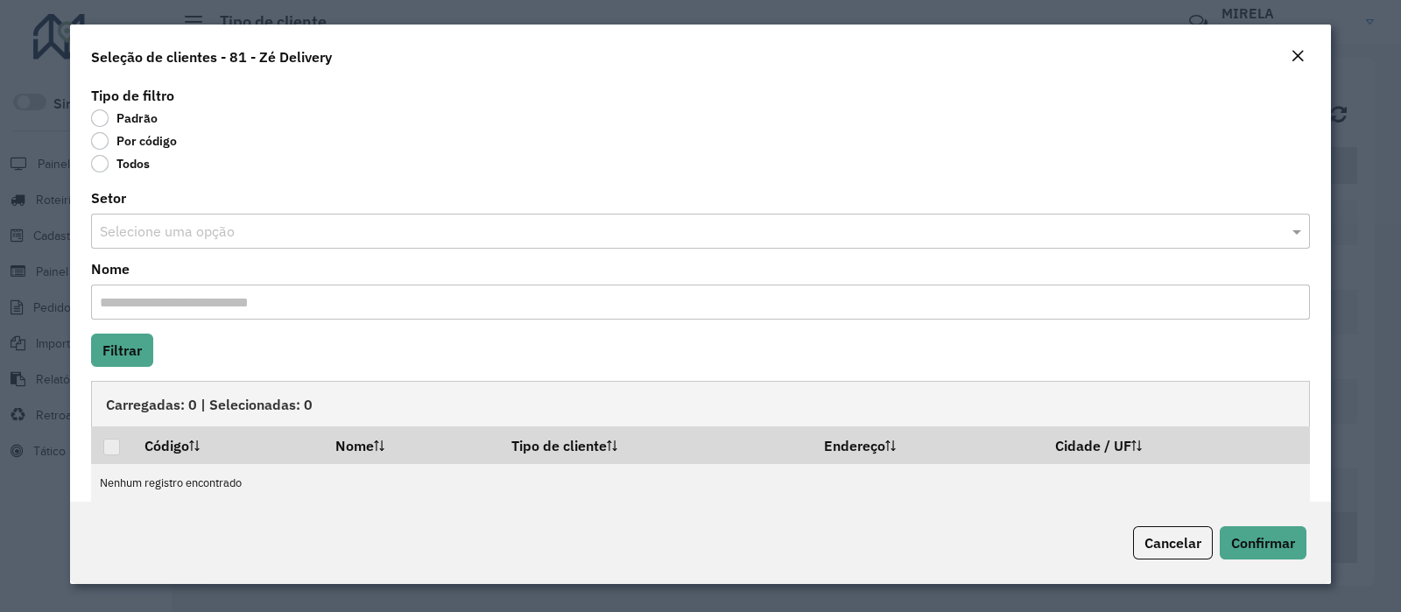
click at [123, 144] on label "Por código" at bounding box center [134, 141] width 86 height 18
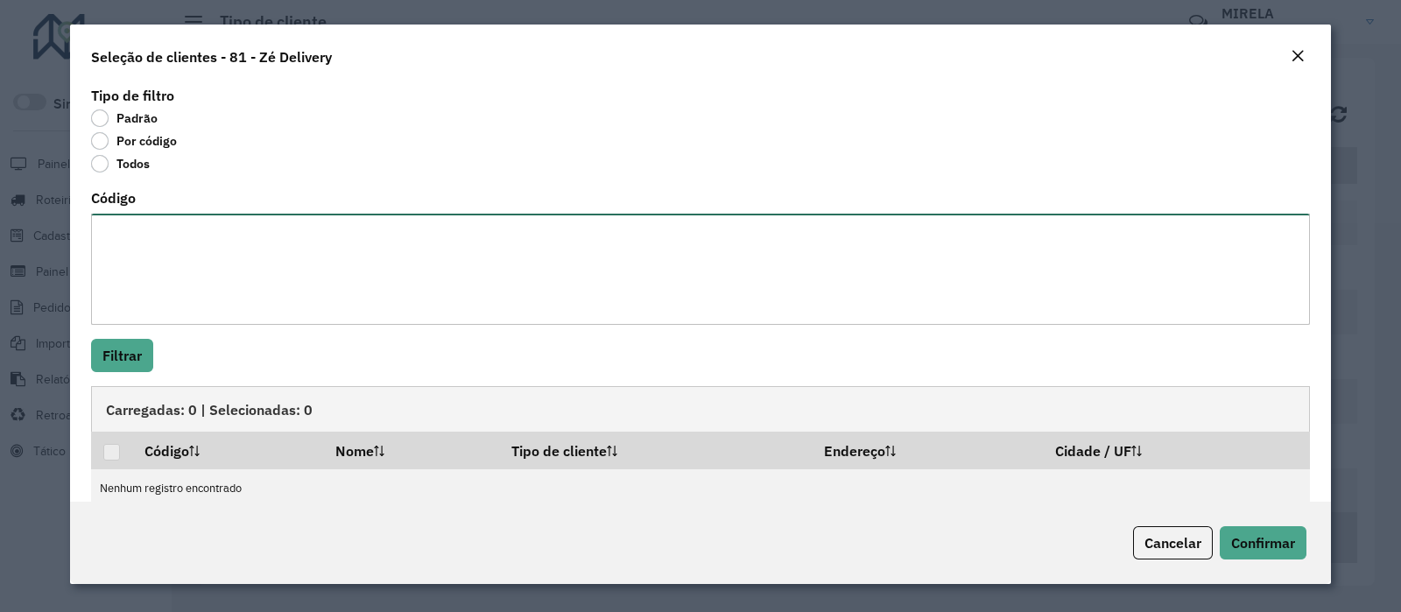
click at [202, 305] on textarea "Código" at bounding box center [700, 269] width 1219 height 111
paste textarea "***** ***** ***** ***** ***** ***** ***** **** ***** ***** ***** ***** ***** **…"
type textarea "***** ***** ***** ***** ***** ***** ***** **** ***** ***** ***** ***** ***** **…"
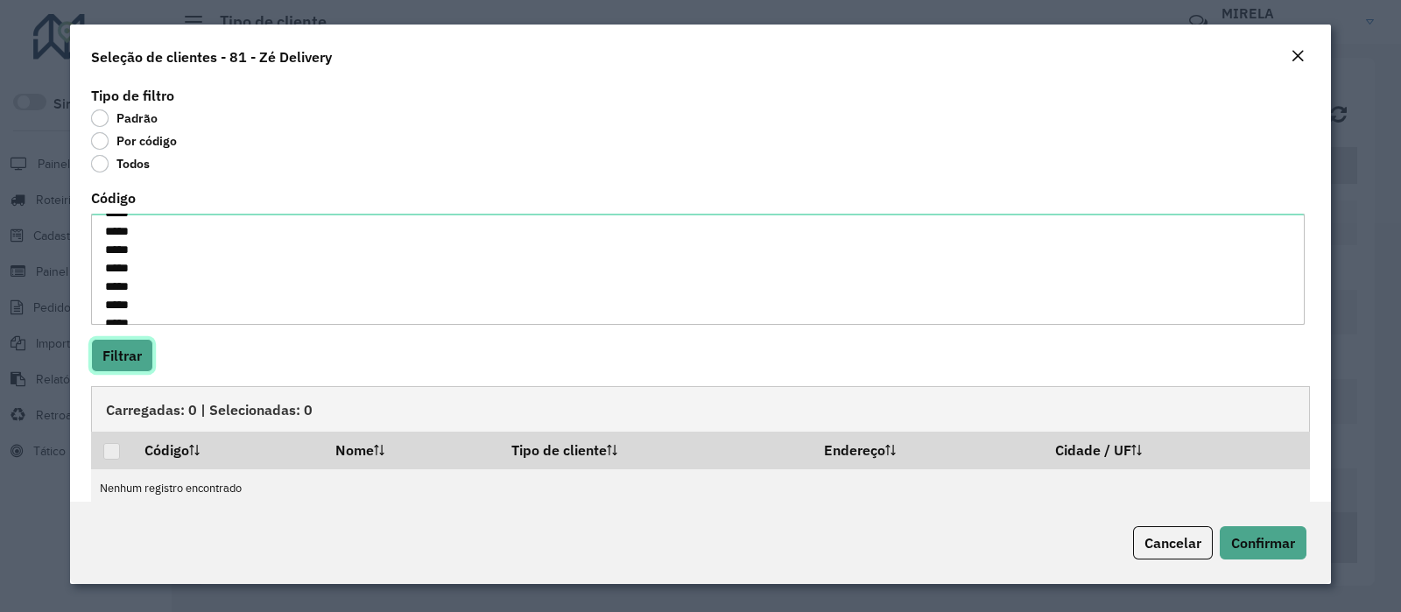
click at [124, 360] on button "Filtrar" at bounding box center [122, 355] width 62 height 33
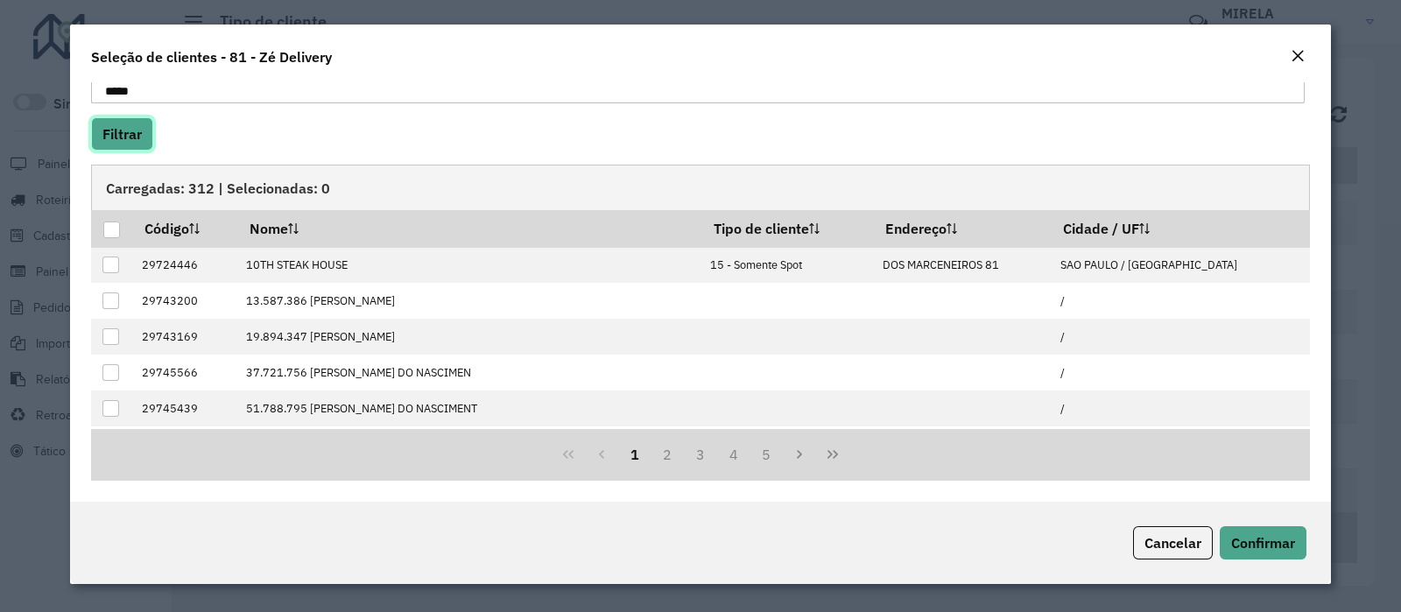
scroll to position [175, 0]
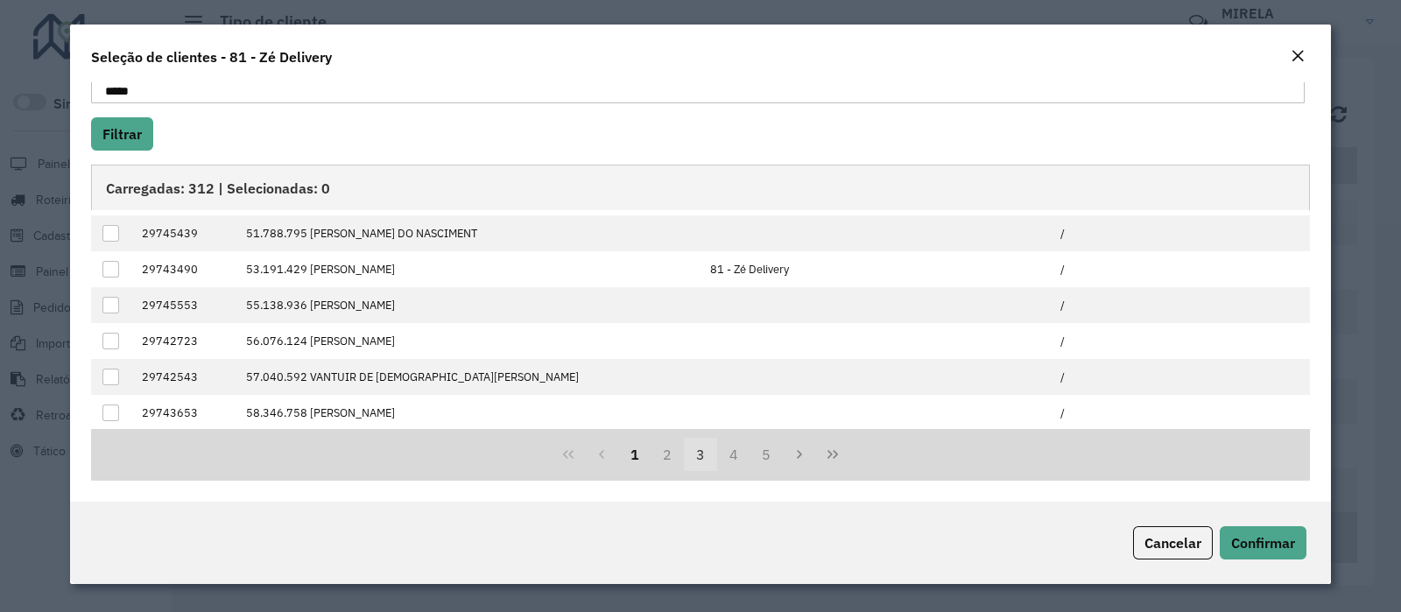
click at [704, 459] on button "3" at bounding box center [700, 454] width 33 height 33
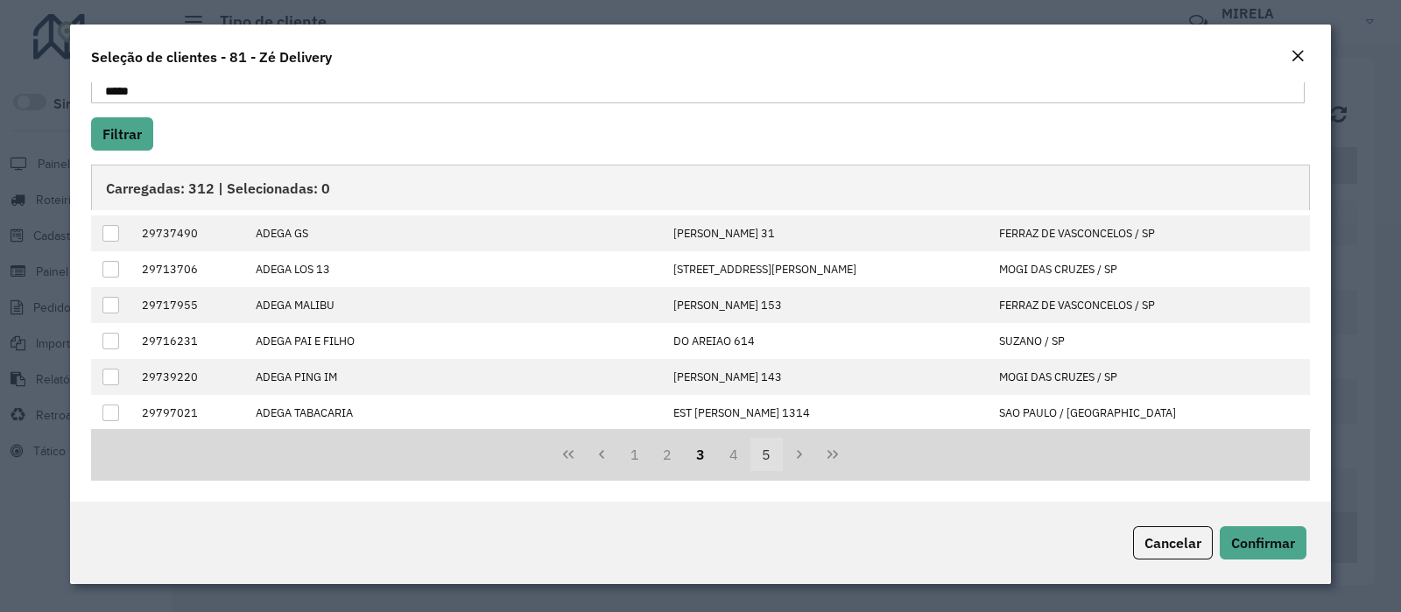
click at [763, 457] on button "5" at bounding box center [766, 454] width 33 height 33
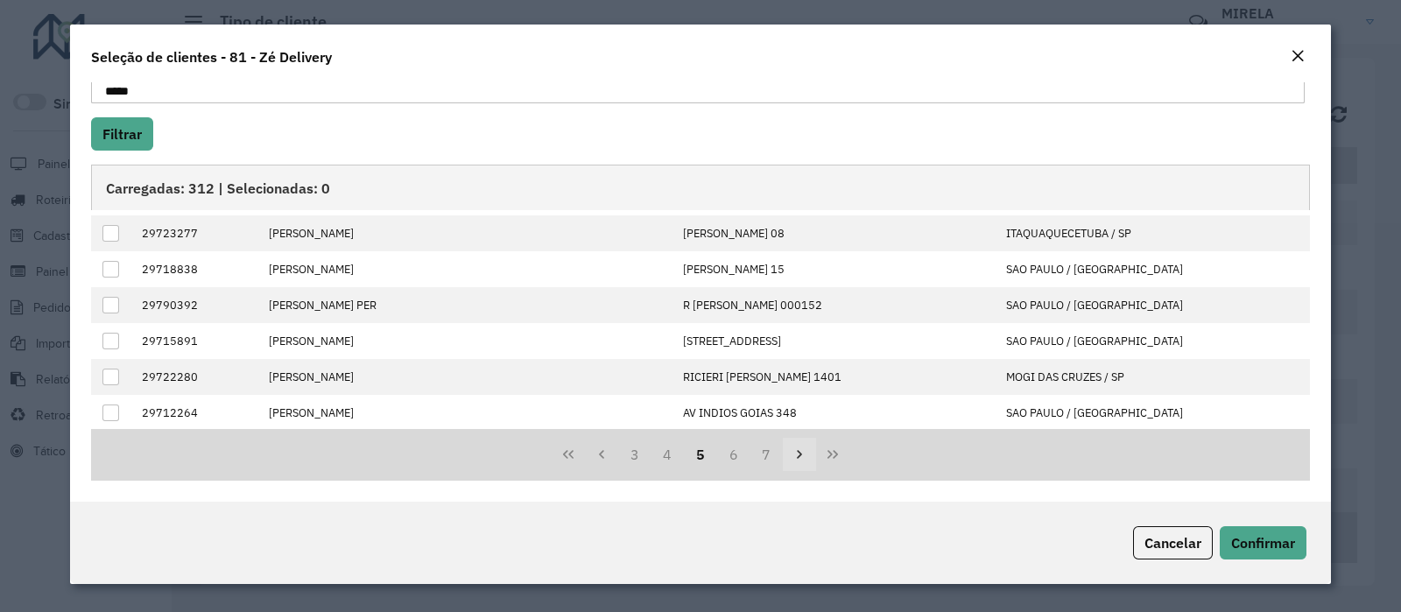
click at [800, 457] on icon "Next Page" at bounding box center [799, 454] width 14 height 14
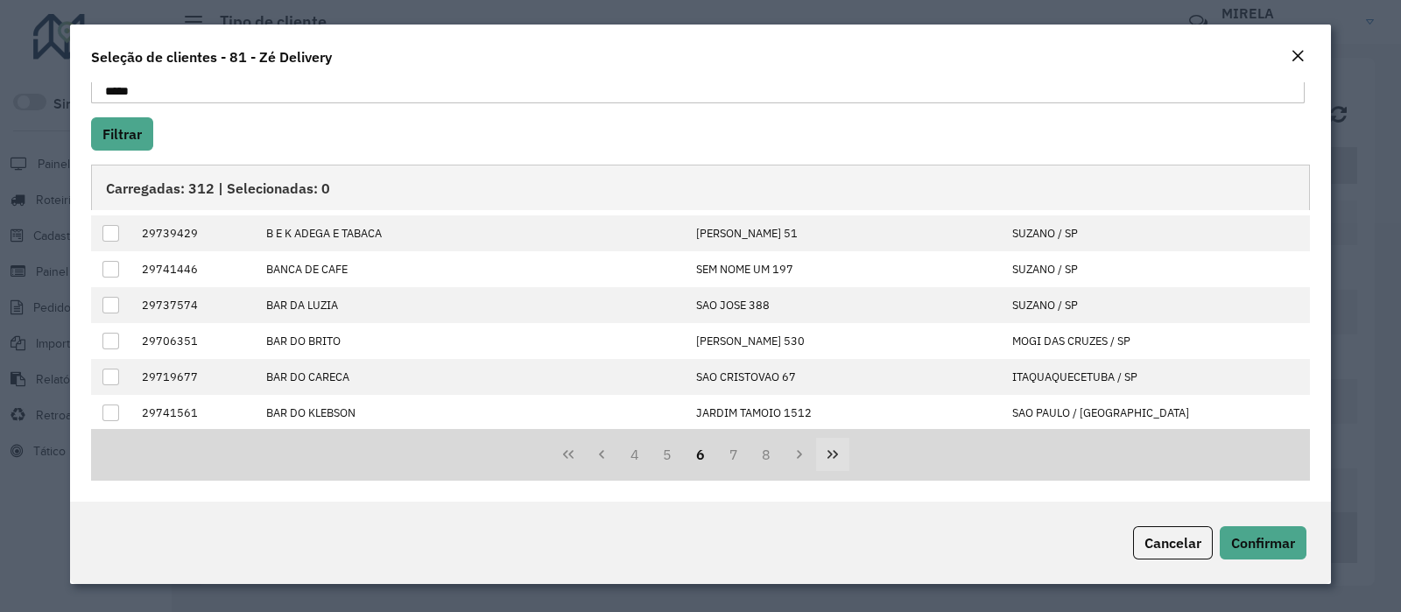
click at [830, 457] on icon "Last Page" at bounding box center [832, 454] width 11 height 9
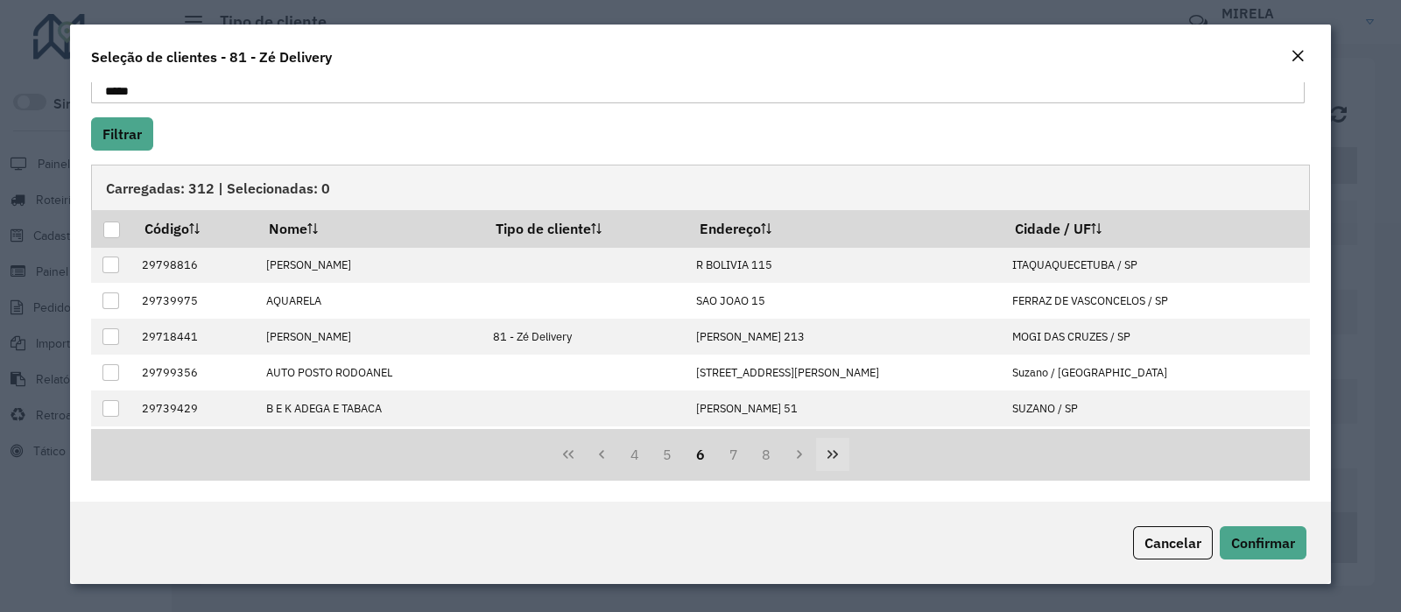
scroll to position [110, 0]
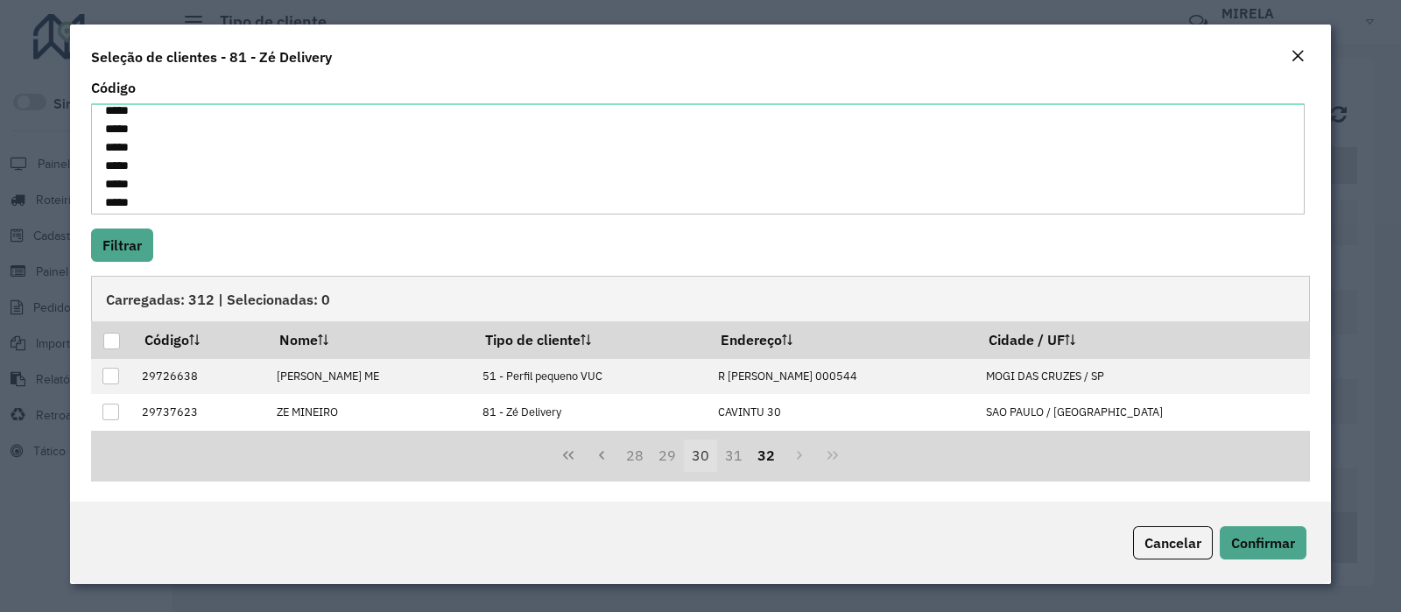
click at [697, 457] on button "30" at bounding box center [700, 455] width 33 height 33
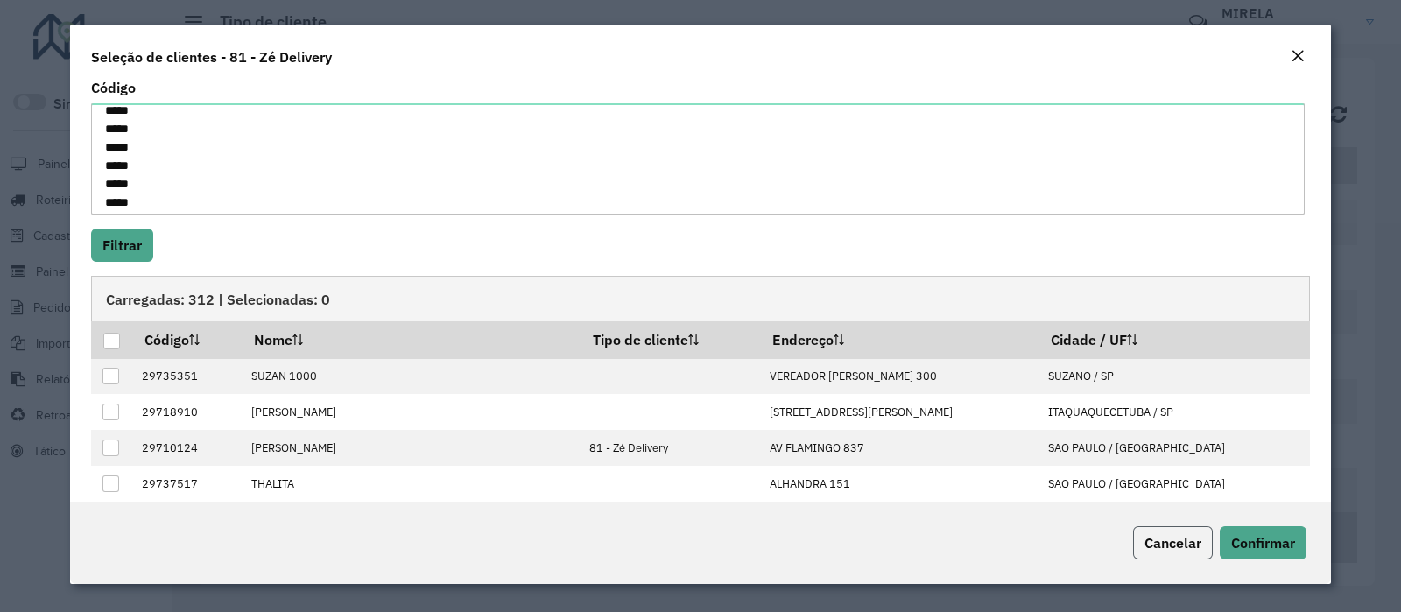
click at [1150, 541] on span "Cancelar" at bounding box center [1172, 543] width 57 height 18
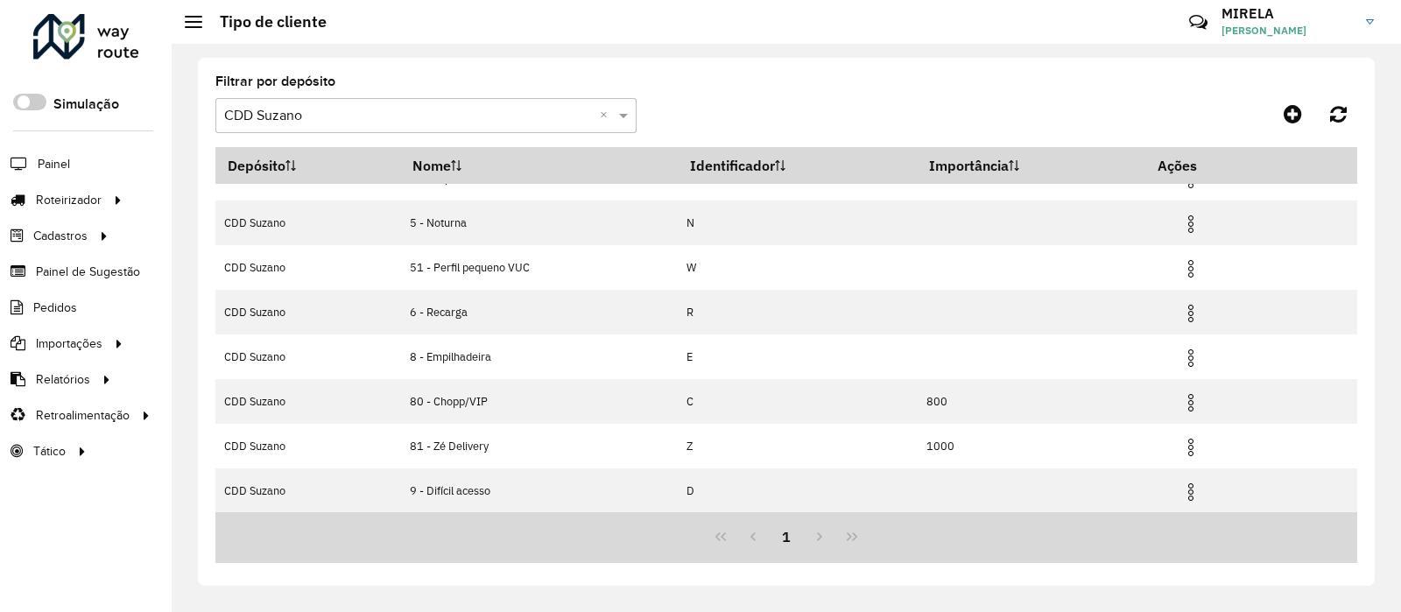
click at [378, 107] on input "text" at bounding box center [408, 116] width 369 height 21
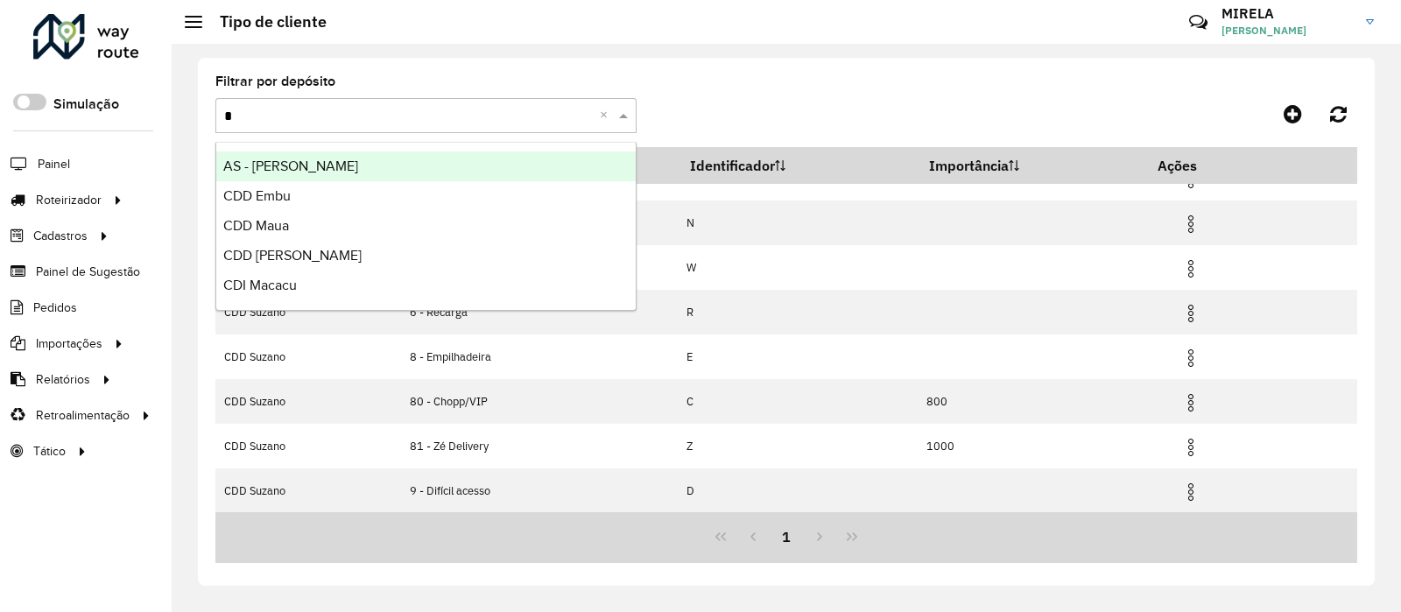
type input "**"
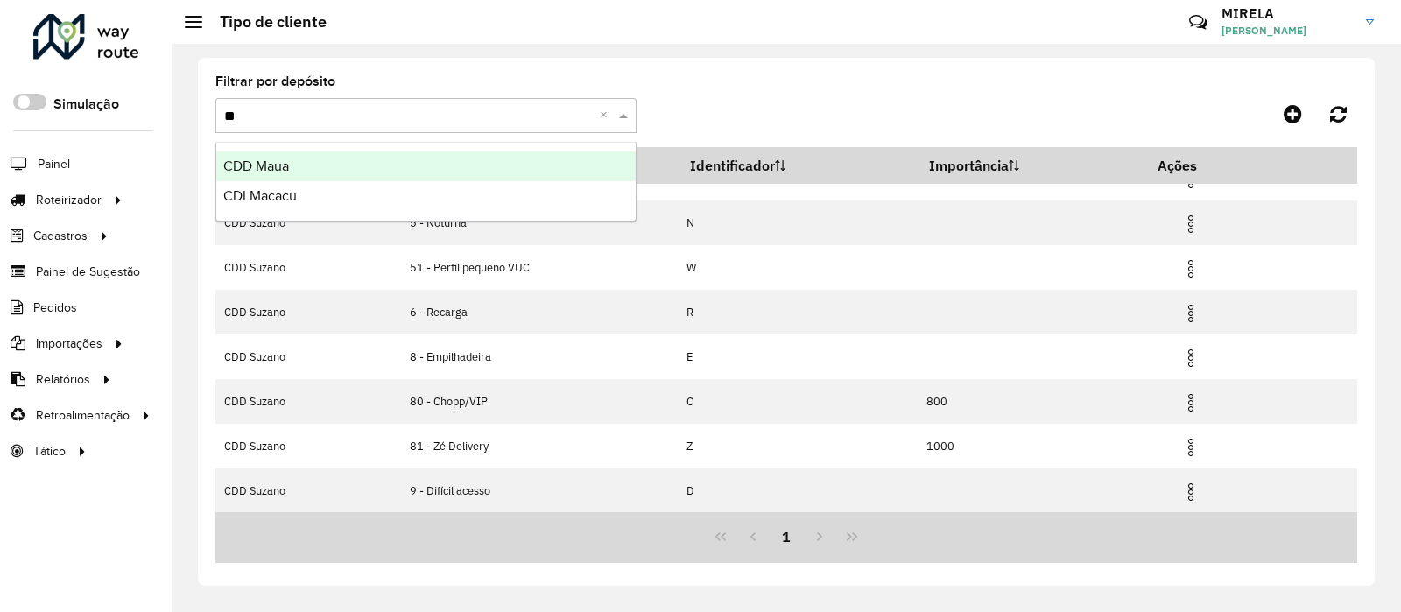
click at [289, 157] on div "CDD Maua" at bounding box center [425, 166] width 419 height 30
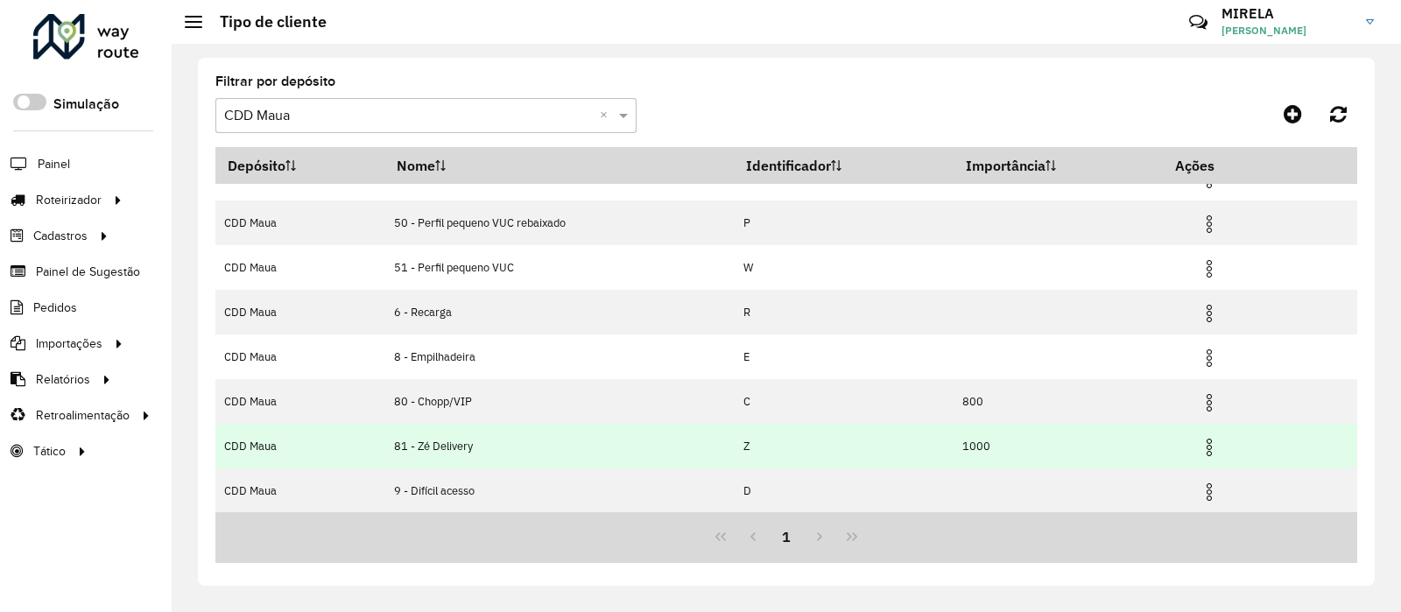
click at [1218, 444] on img at bounding box center [1209, 447] width 21 height 21
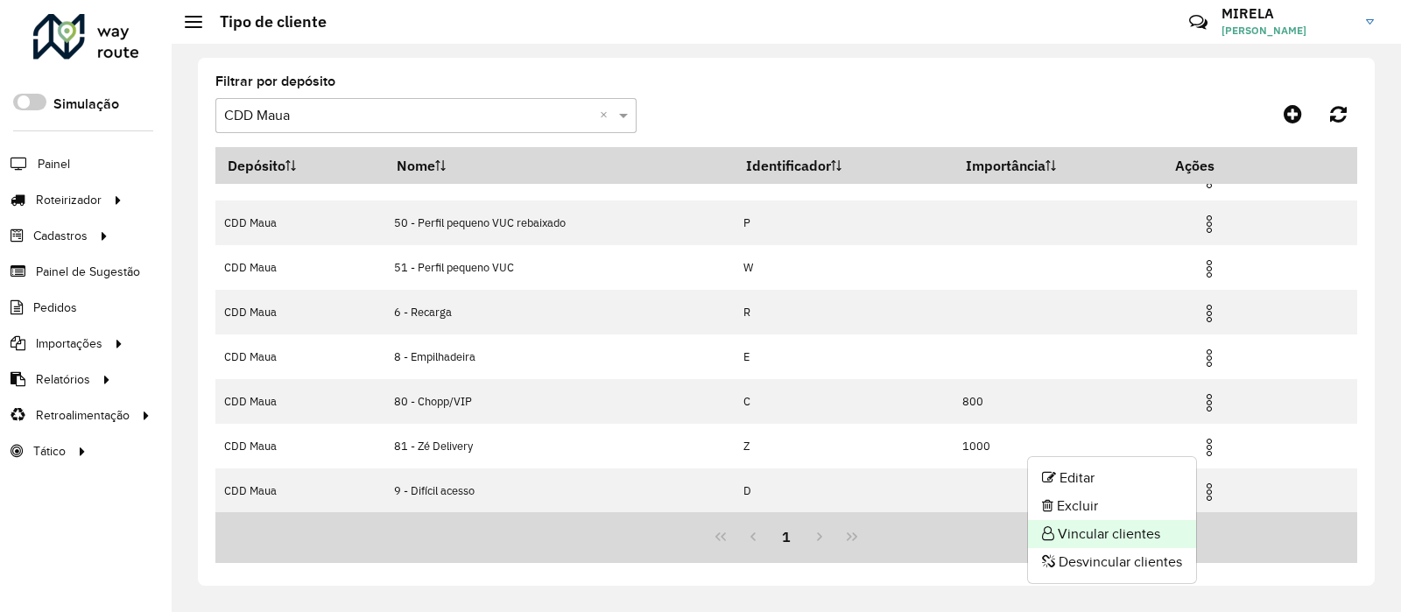
click at [1088, 536] on li "Vincular clientes" at bounding box center [1112, 534] width 168 height 28
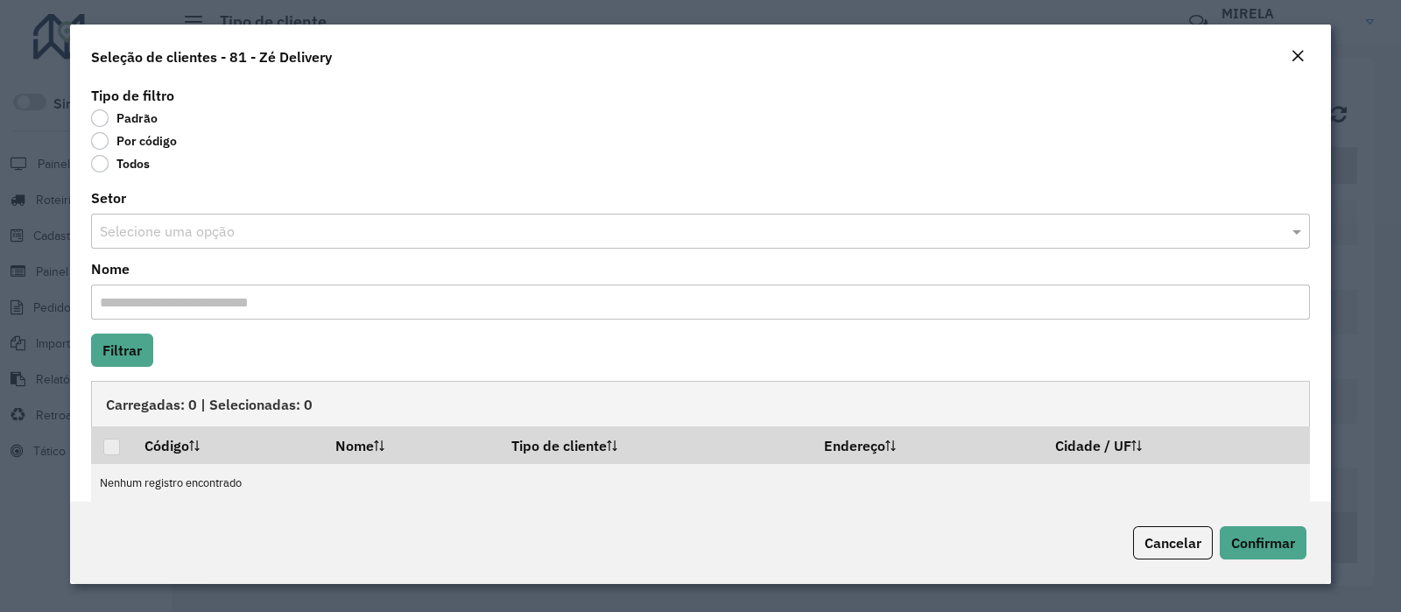
click at [144, 144] on label "Por código" at bounding box center [134, 141] width 86 height 18
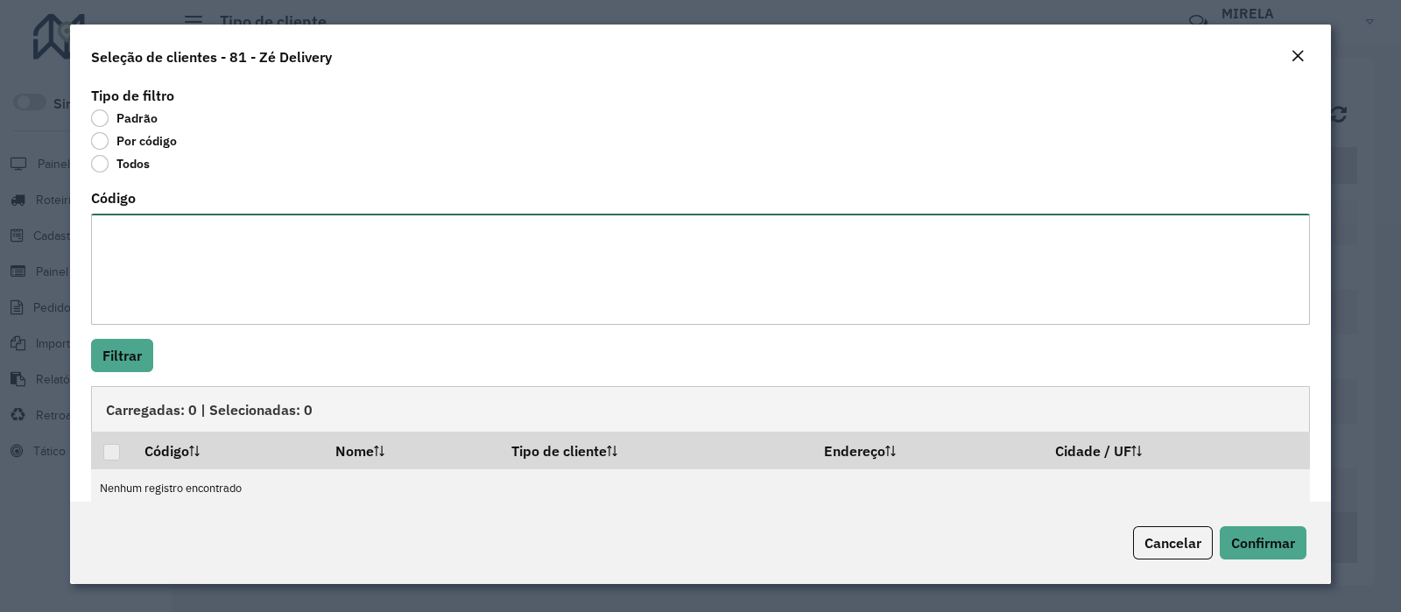
click at [194, 290] on textarea "Código" at bounding box center [700, 269] width 1219 height 111
paste textarea "***** ***** ***** ***** ***** ***** ***** **** ***** ***** ***** ***** ***** **…"
type textarea "***** ***** ***** ***** ***** ***** ***** **** ***** ***** ***** ***** ***** **…"
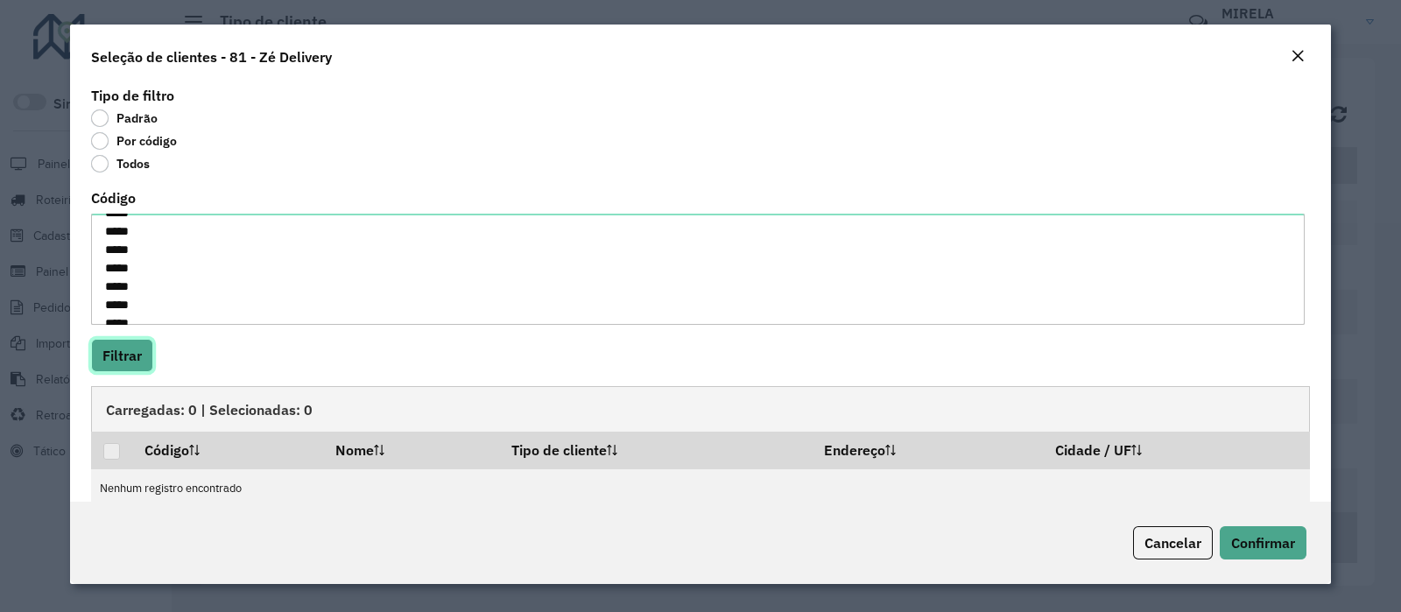
click at [151, 346] on button "Filtrar" at bounding box center [122, 355] width 62 height 33
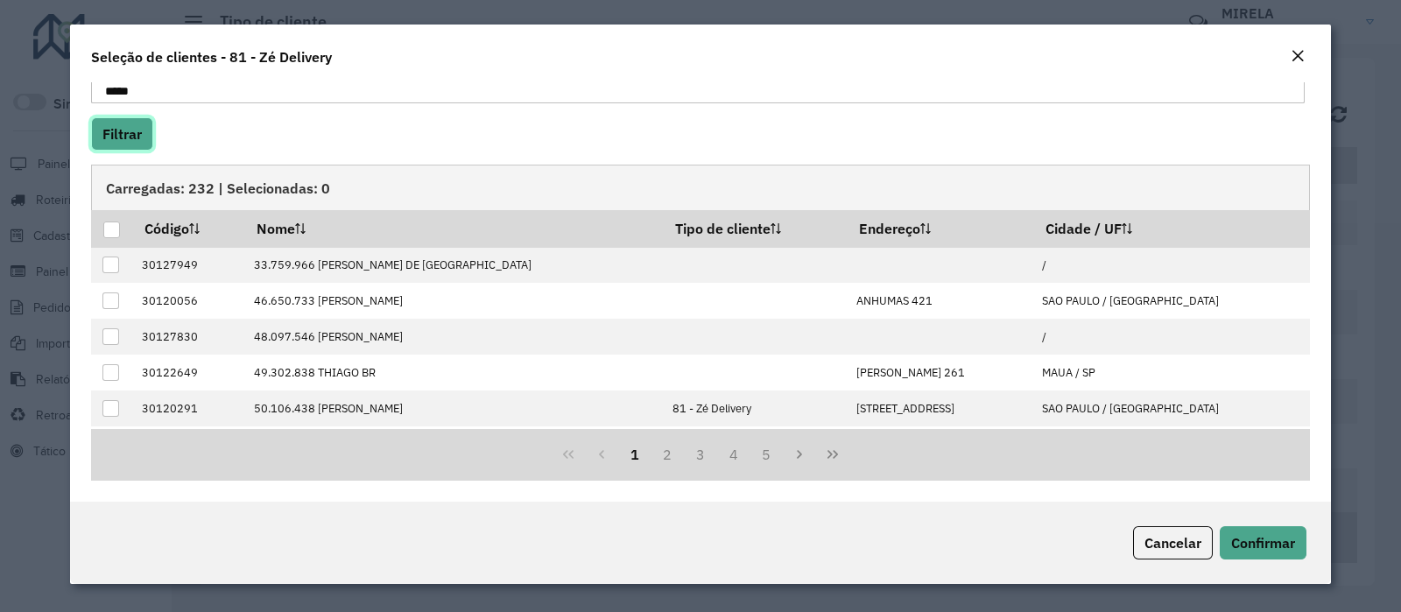
scroll to position [175, 0]
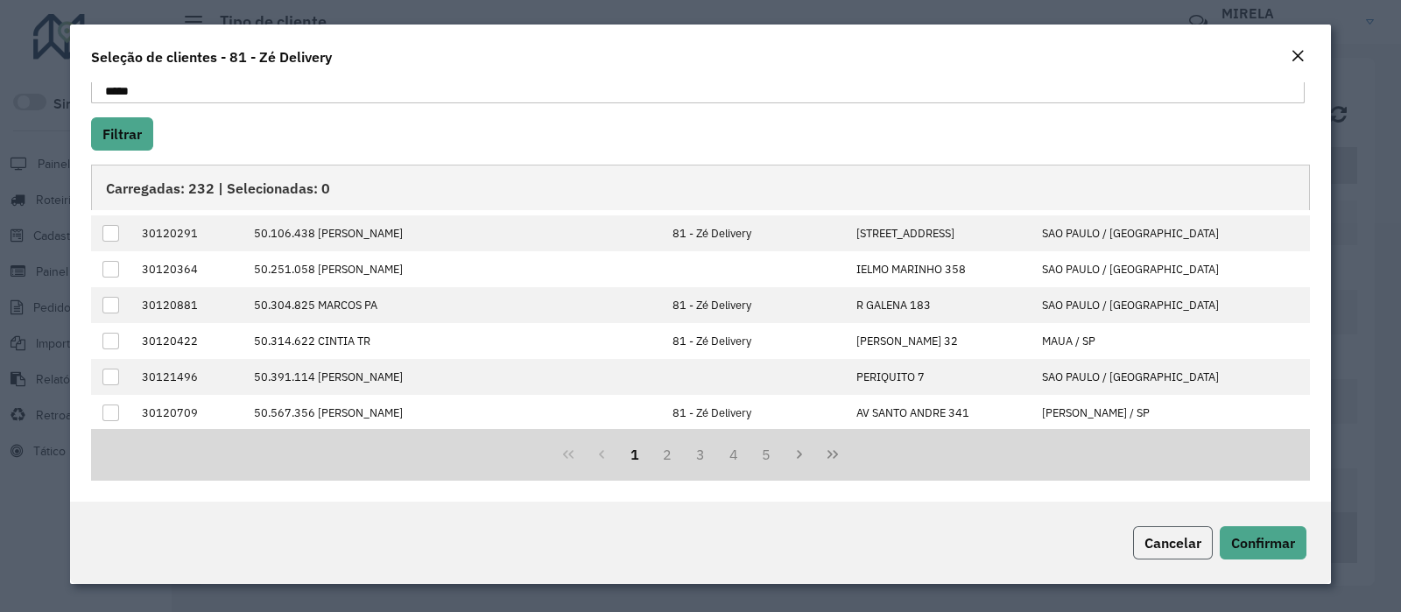
click at [1176, 549] on span "Cancelar" at bounding box center [1172, 543] width 57 height 18
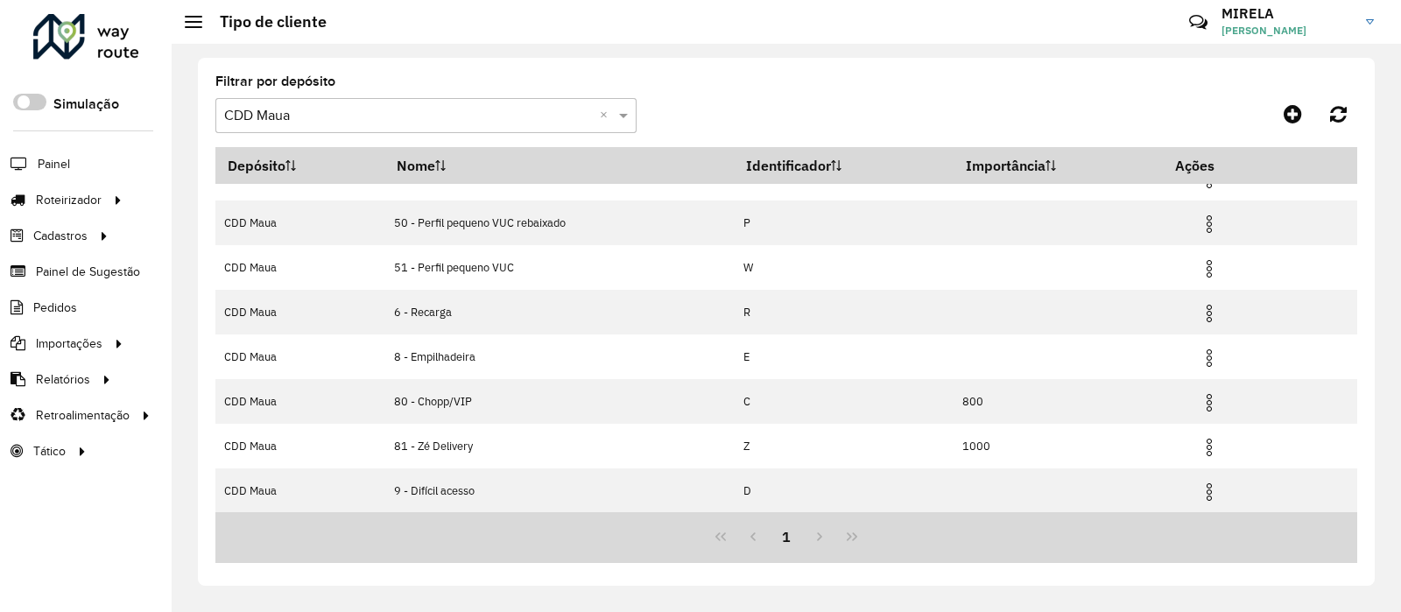
click at [398, 113] on input "text" at bounding box center [408, 116] width 369 height 21
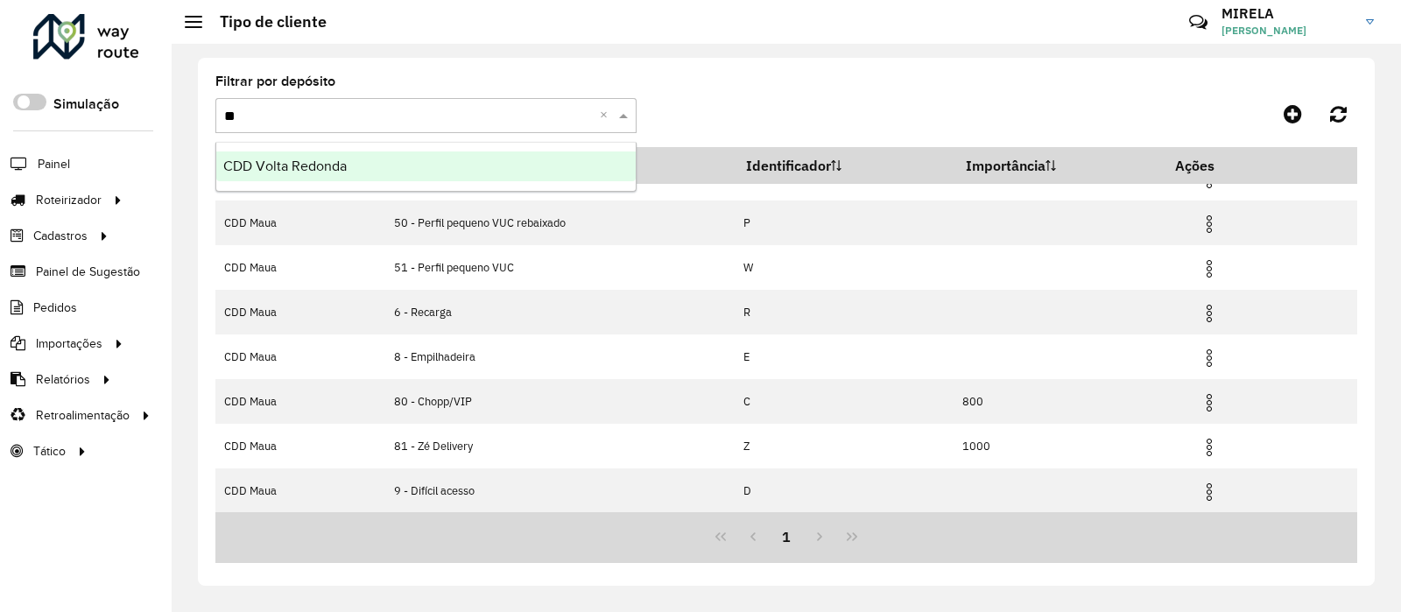
type input "***"
click at [373, 171] on div "CDD Volta Redonda" at bounding box center [425, 166] width 419 height 30
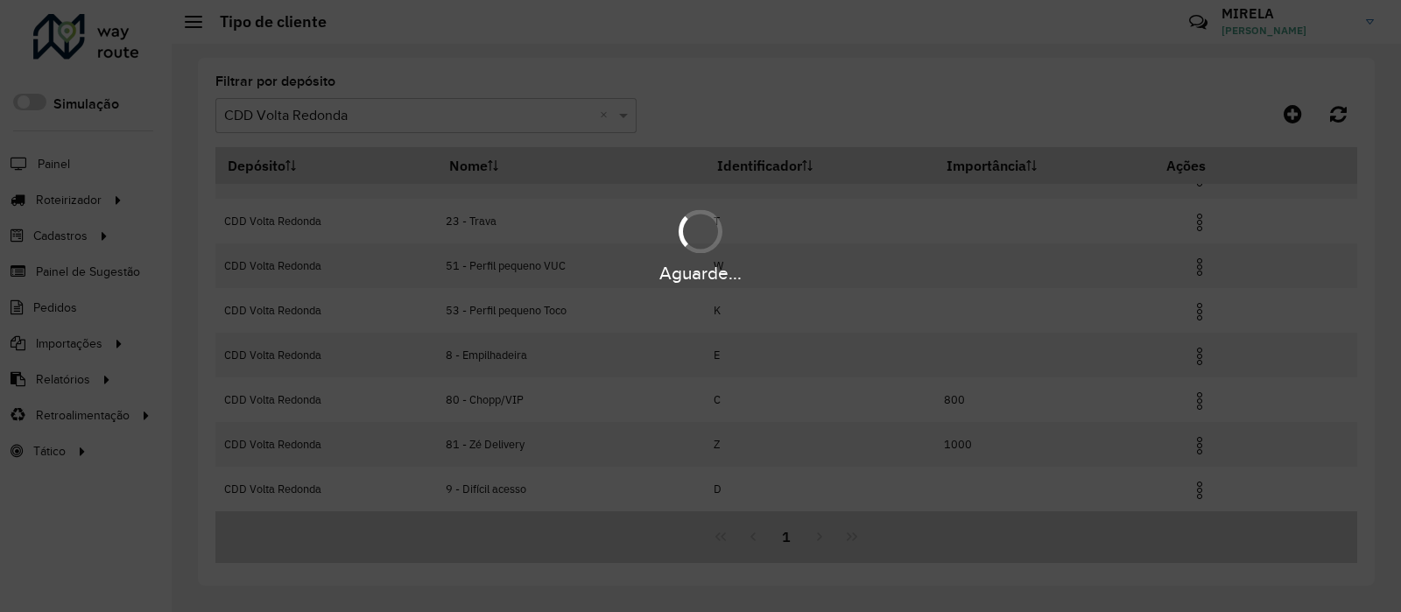
scroll to position [28, 0]
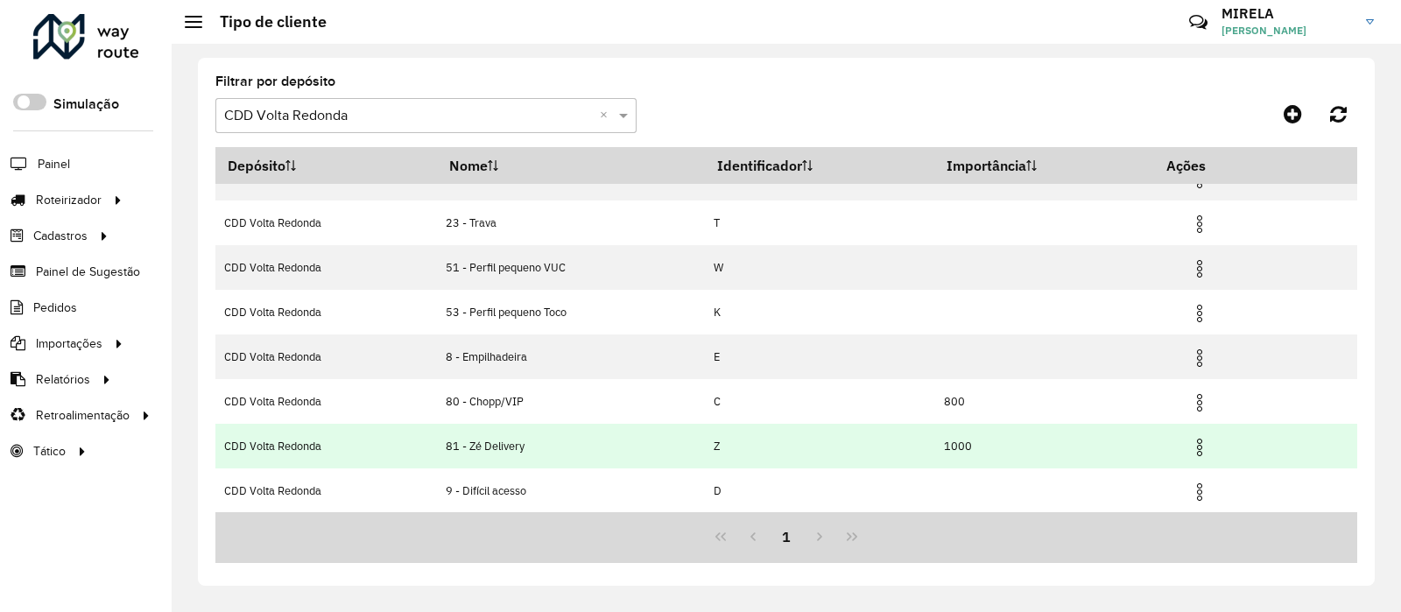
click at [1199, 440] on img at bounding box center [1199, 447] width 21 height 21
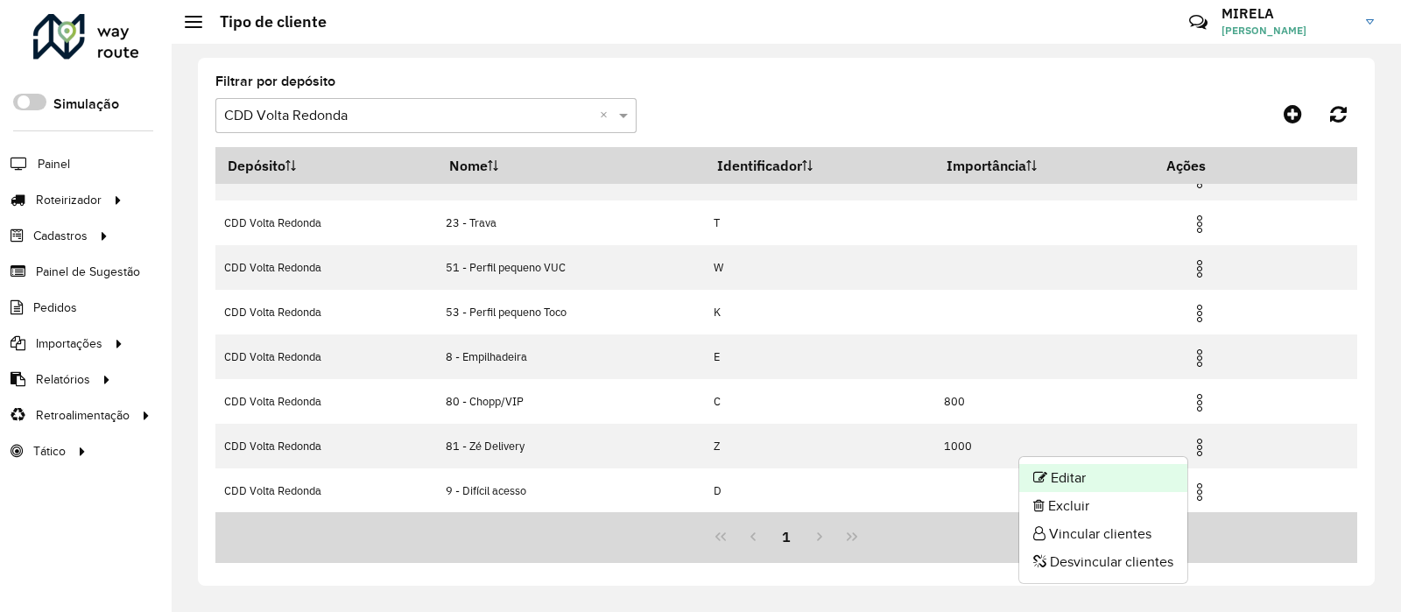
click at [1117, 481] on li "Editar" at bounding box center [1103, 478] width 168 height 28
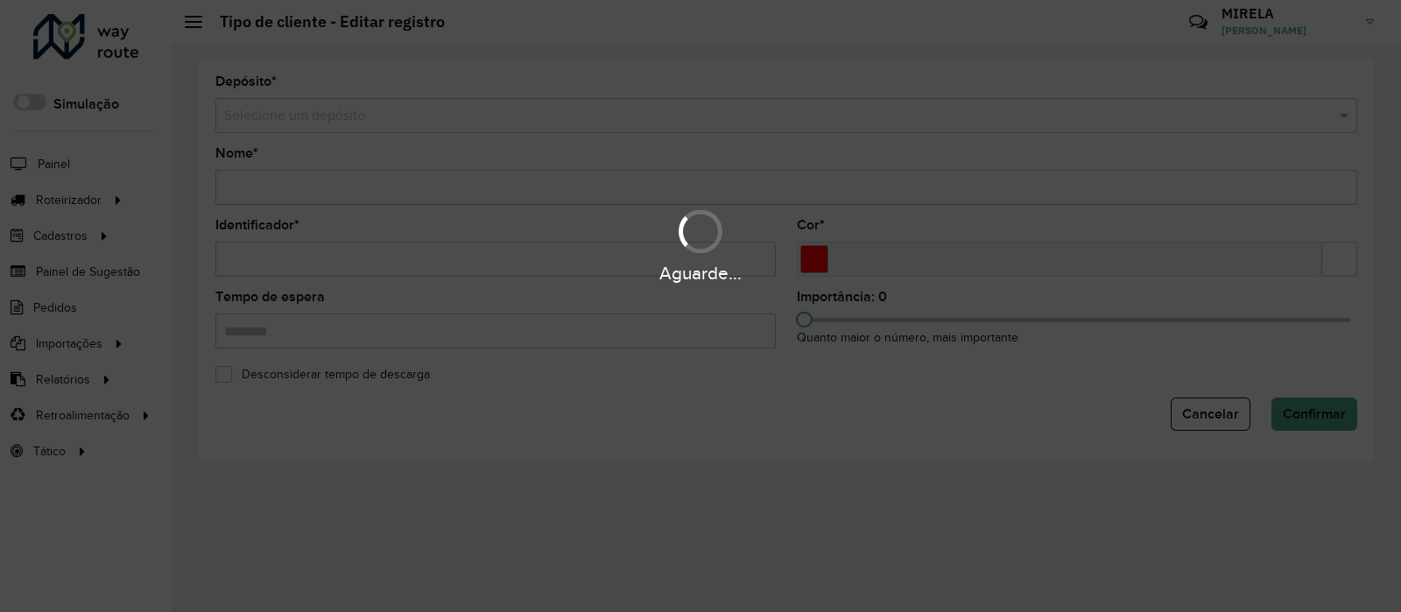
type input "**********"
type input "*"
type input "*******"
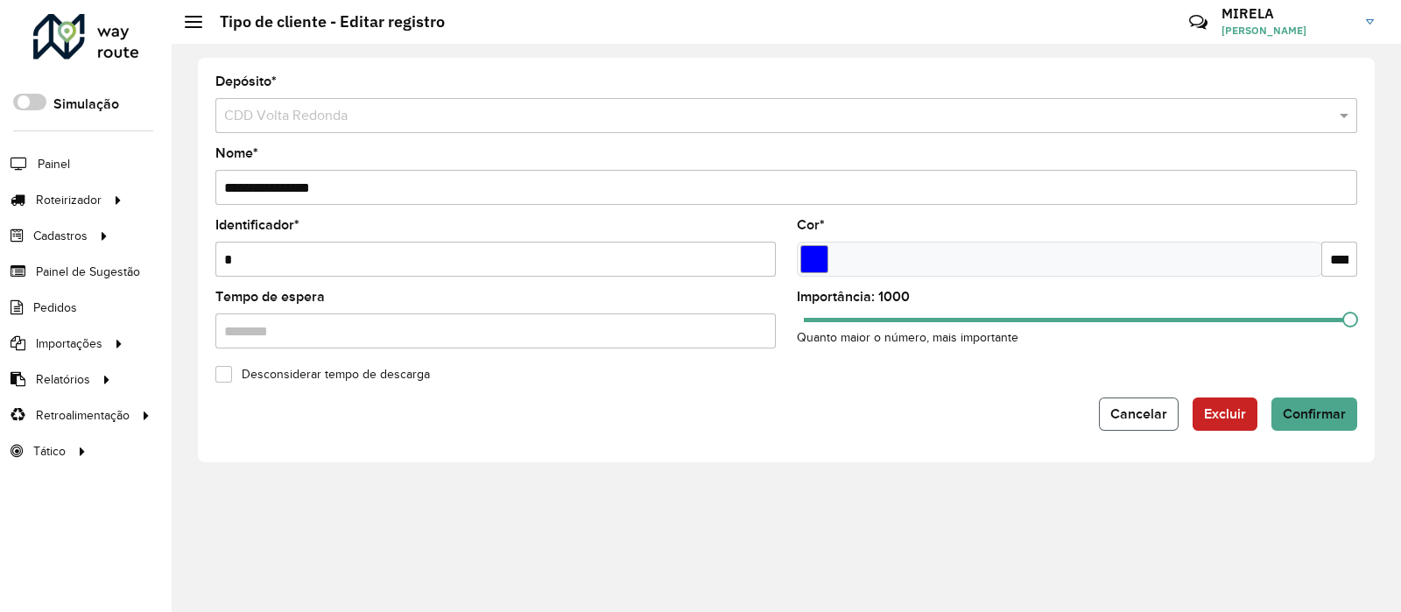
click at [1132, 398] on button "Cancelar" at bounding box center [1139, 413] width 80 height 33
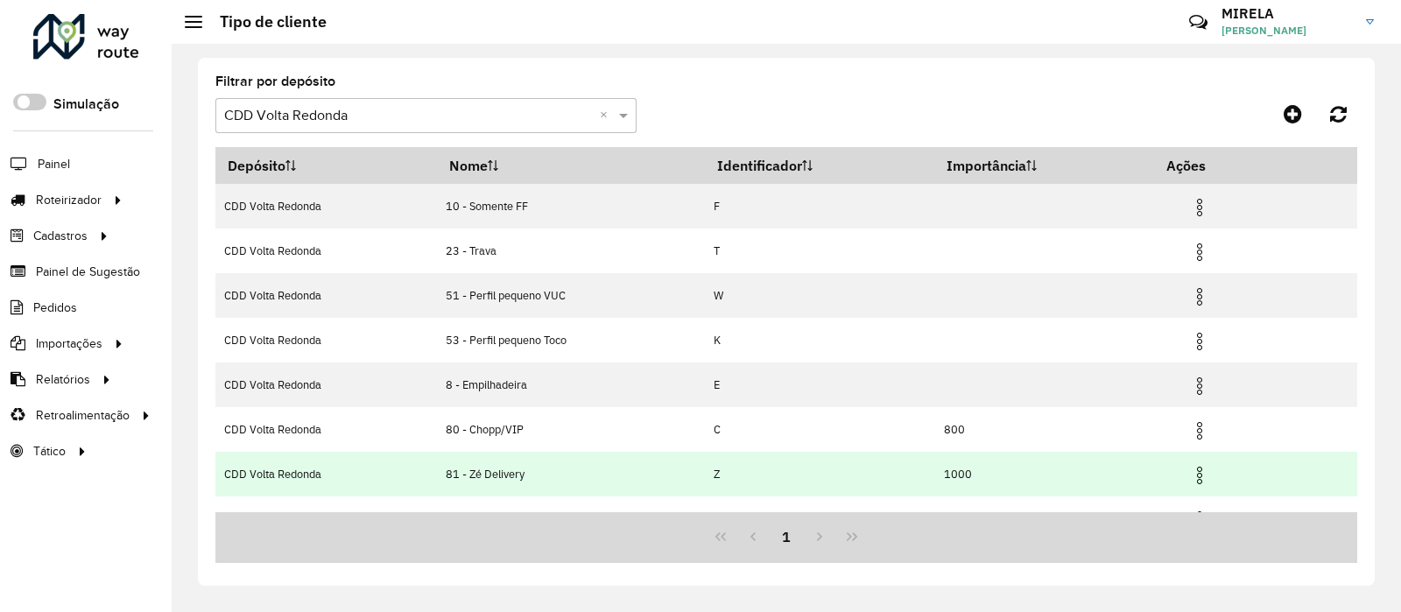
click at [1194, 475] on img at bounding box center [1199, 475] width 21 height 21
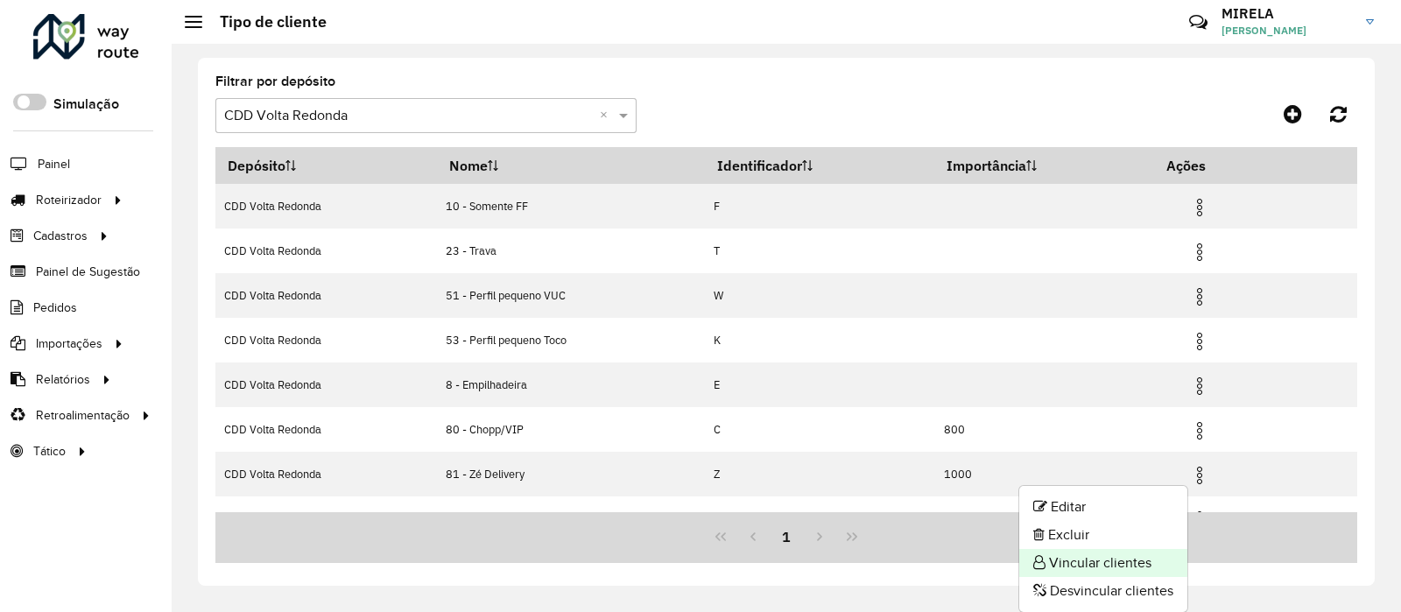
click at [1121, 565] on li "Vincular clientes" at bounding box center [1103, 563] width 168 height 28
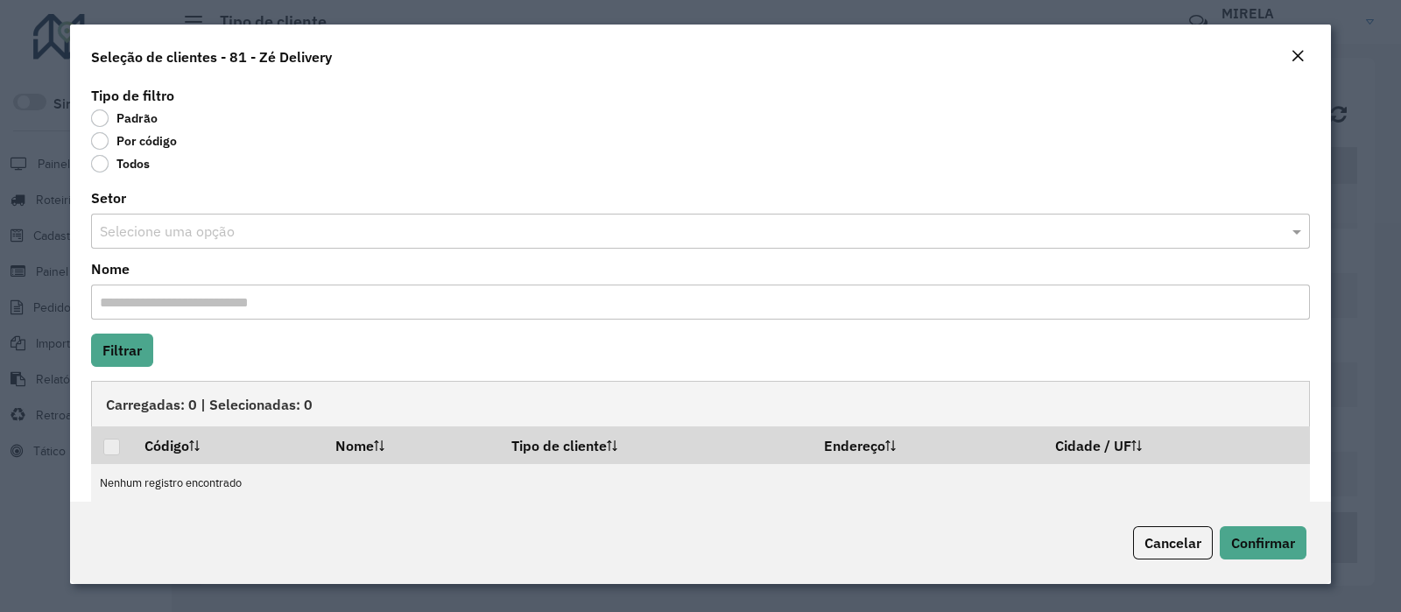
click at [163, 139] on label "Por código" at bounding box center [134, 141] width 86 height 18
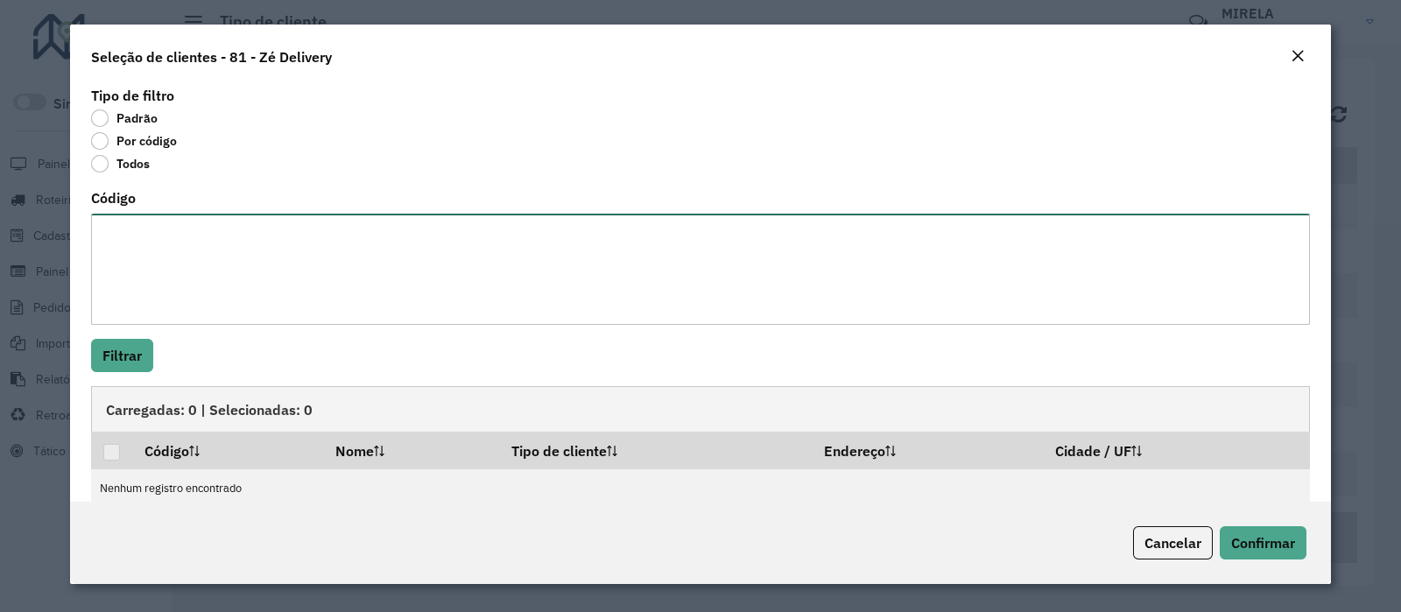
click at [209, 225] on textarea "Código" at bounding box center [700, 269] width 1219 height 111
paste textarea "***** ***** ***** *** ***** ***** ***** ***** **** ***** ***** ***** ***** ****…"
type textarea "***** ***** ***** *** ***** ***** ***** ***** **** ***** ***** ***** ***** ****…"
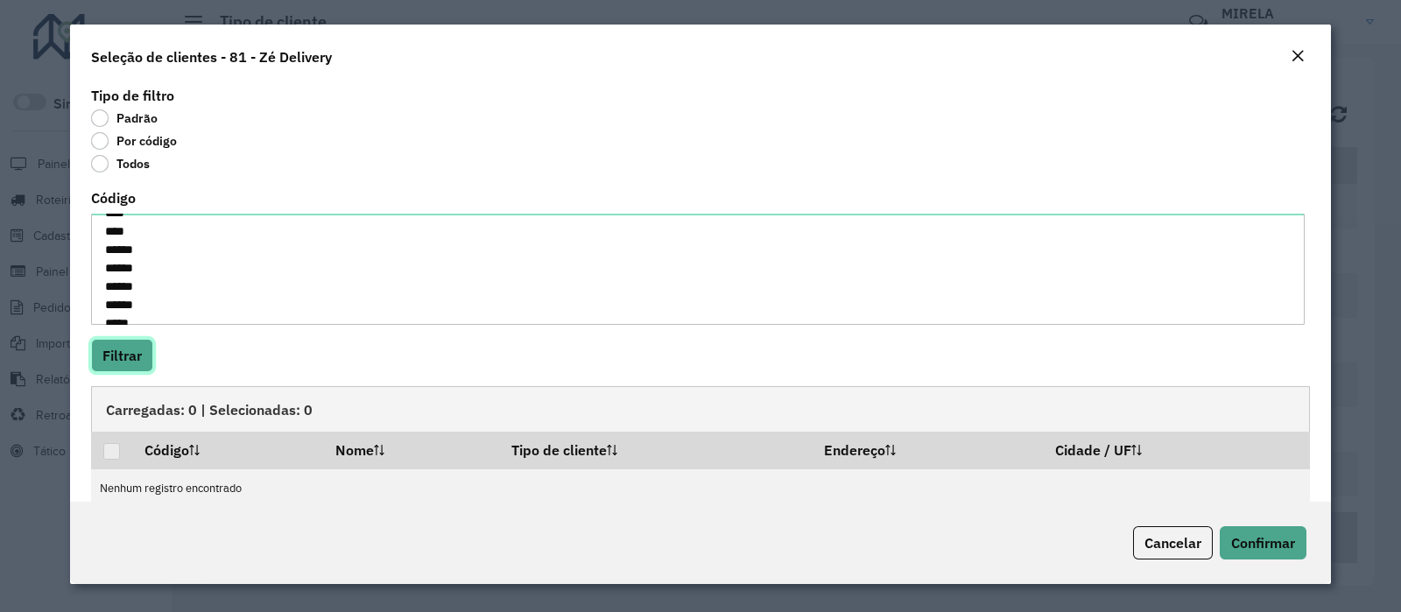
click at [131, 348] on button "Filtrar" at bounding box center [122, 355] width 62 height 33
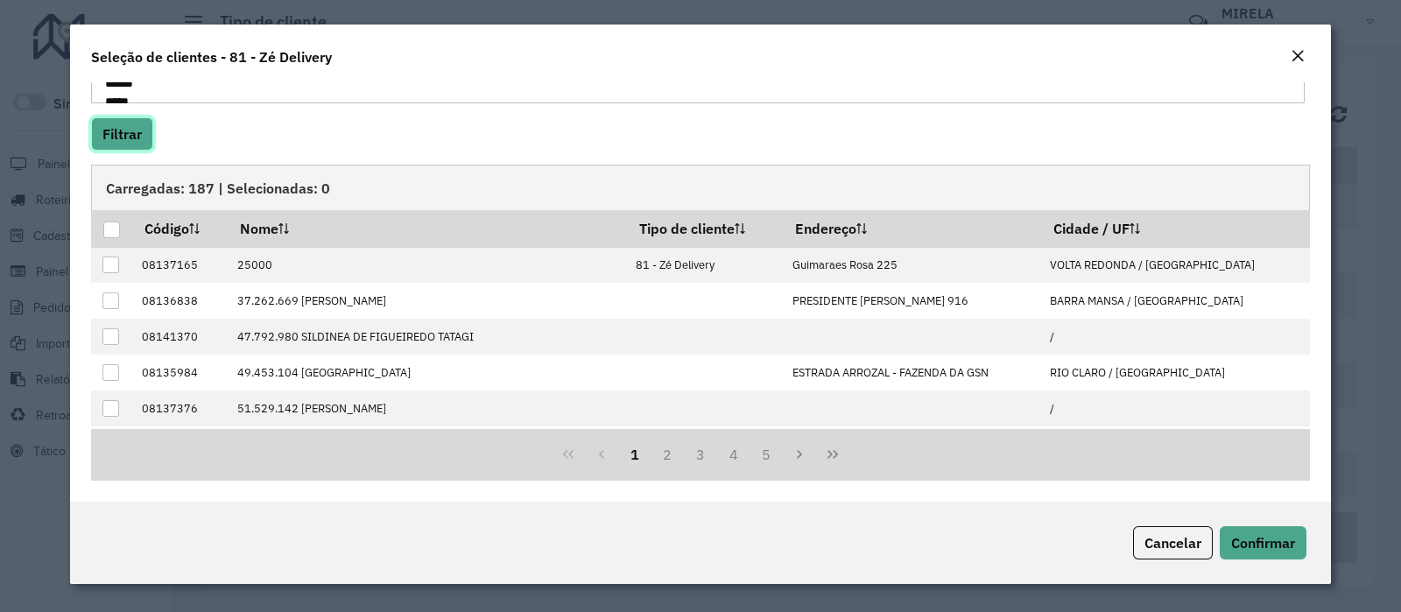
scroll to position [175, 0]
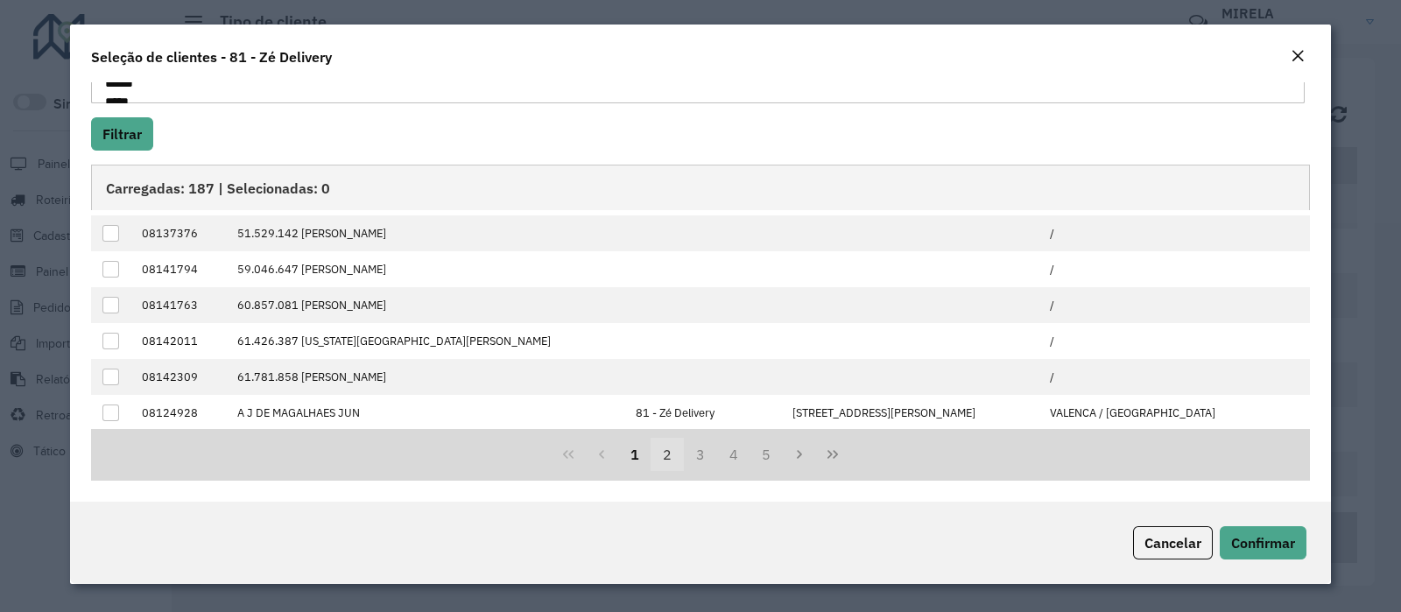
click at [661, 453] on button "2" at bounding box center [666, 454] width 33 height 33
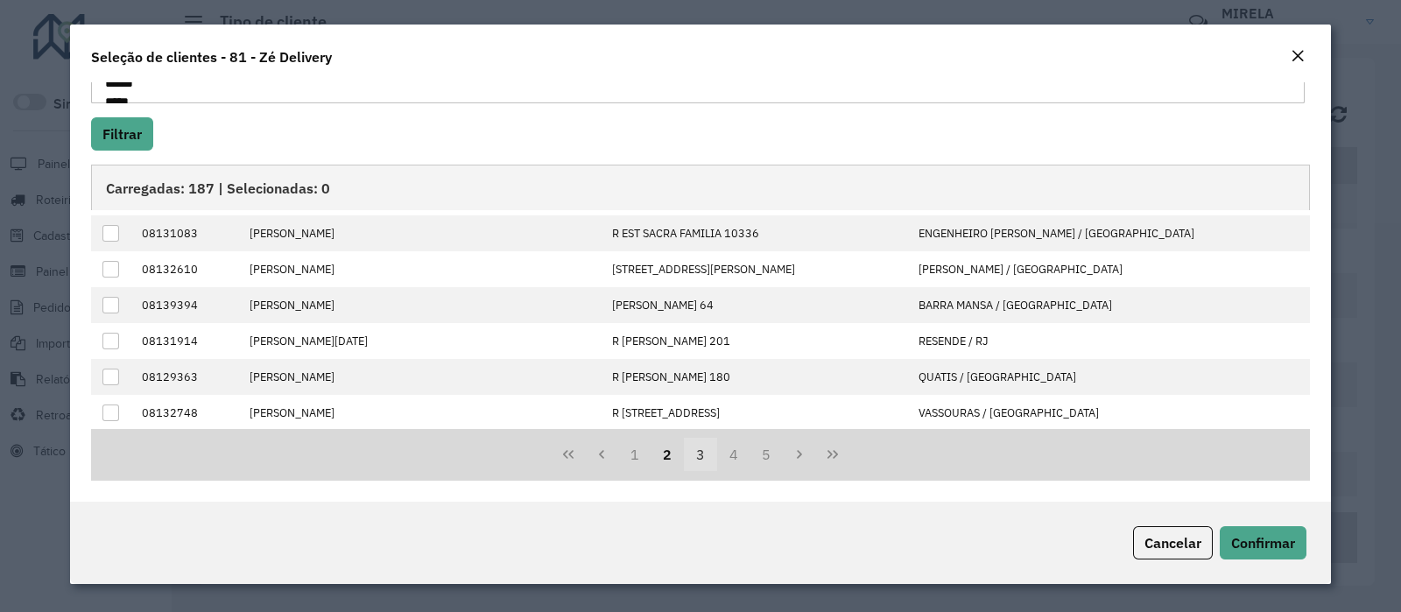
click at [687, 457] on button "3" at bounding box center [700, 454] width 33 height 33
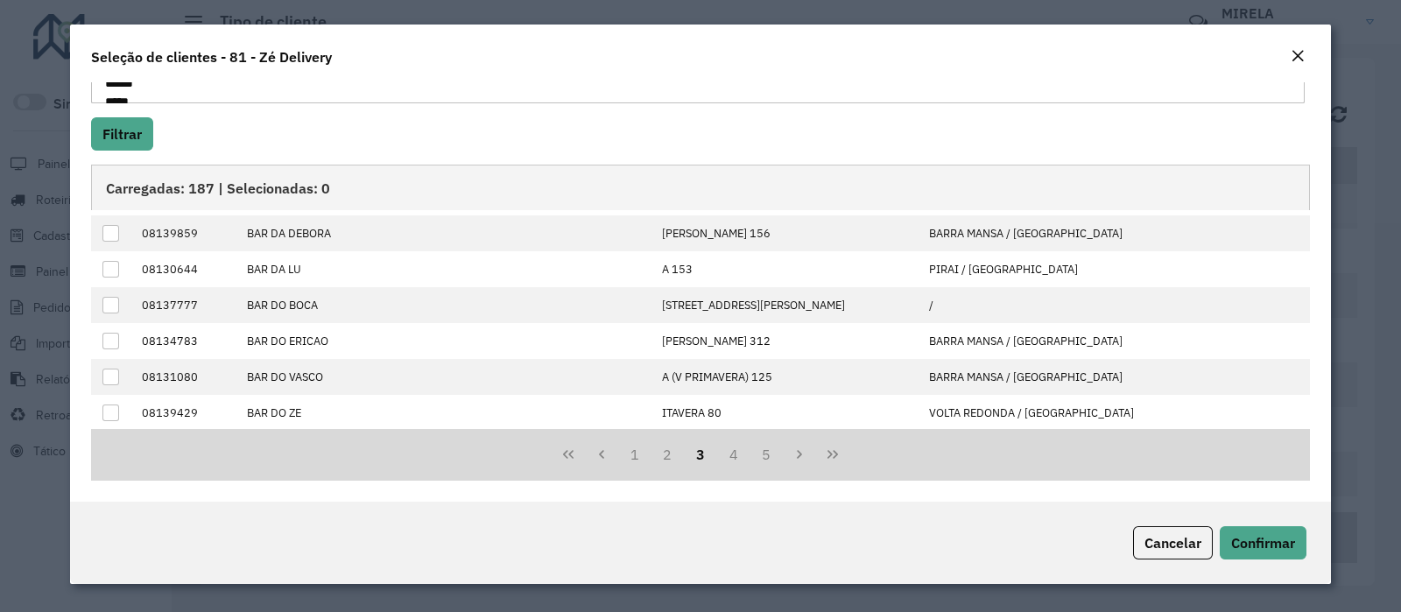
click at [713, 453] on button "3" at bounding box center [700, 454] width 33 height 33
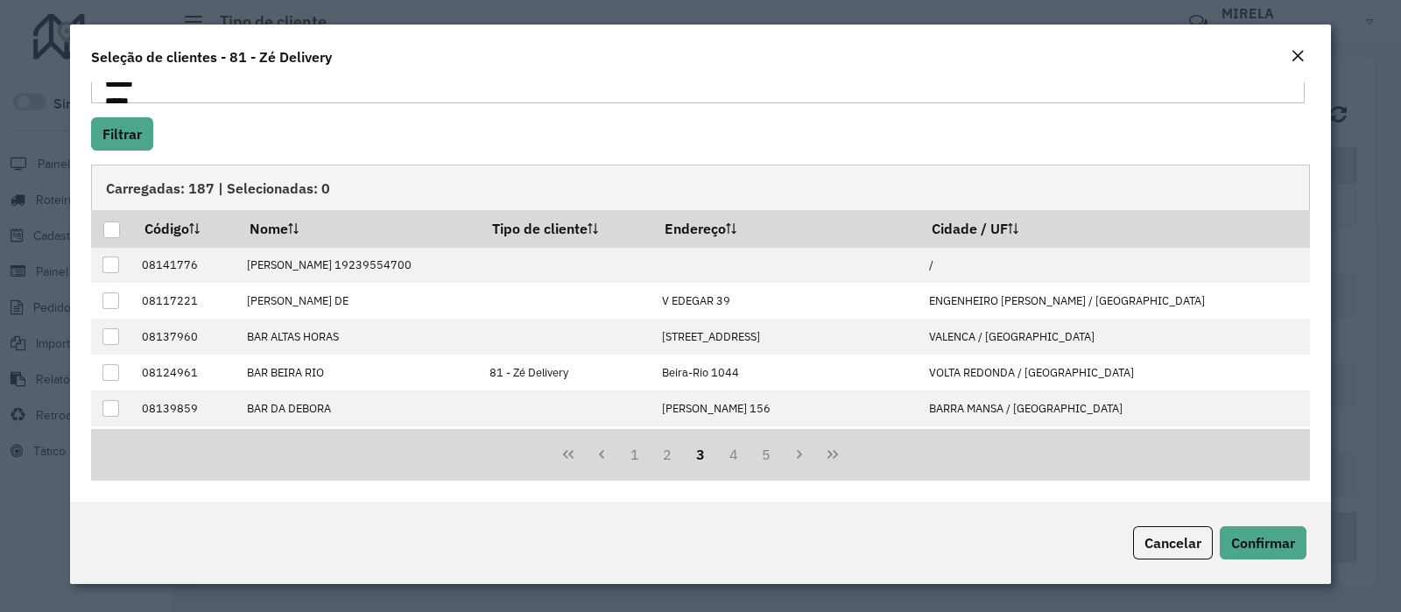
scroll to position [78, 0]
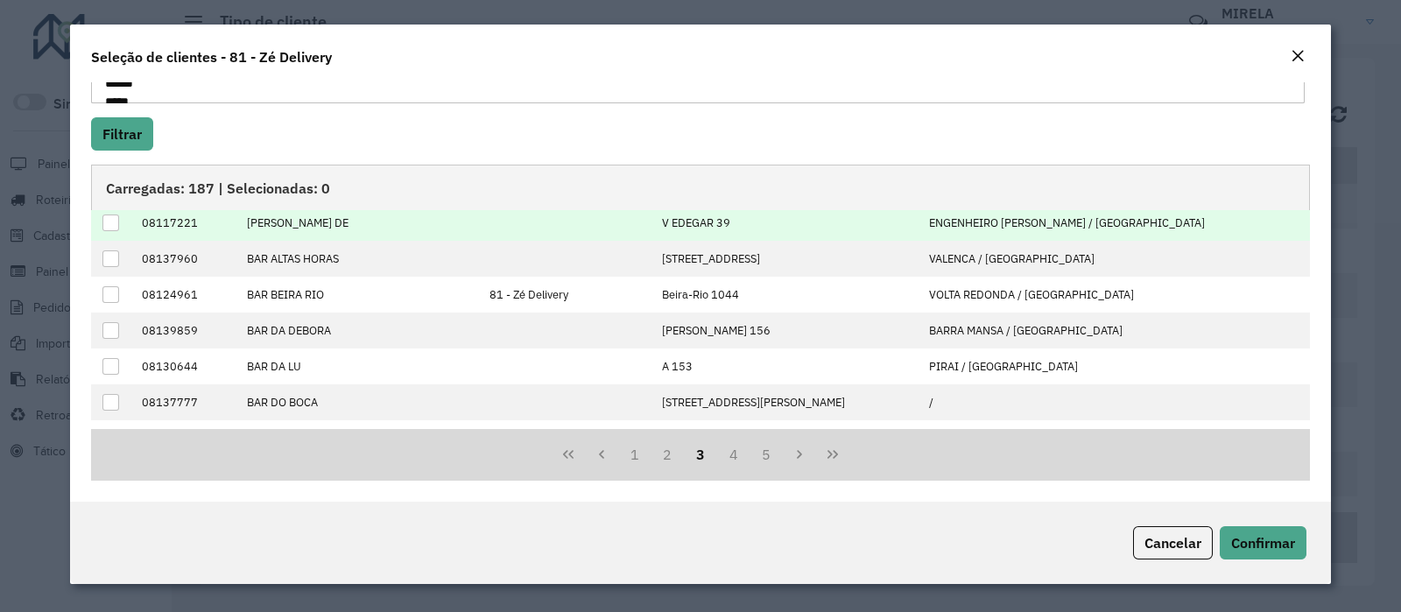
click at [110, 221] on div at bounding box center [110, 222] width 17 height 17
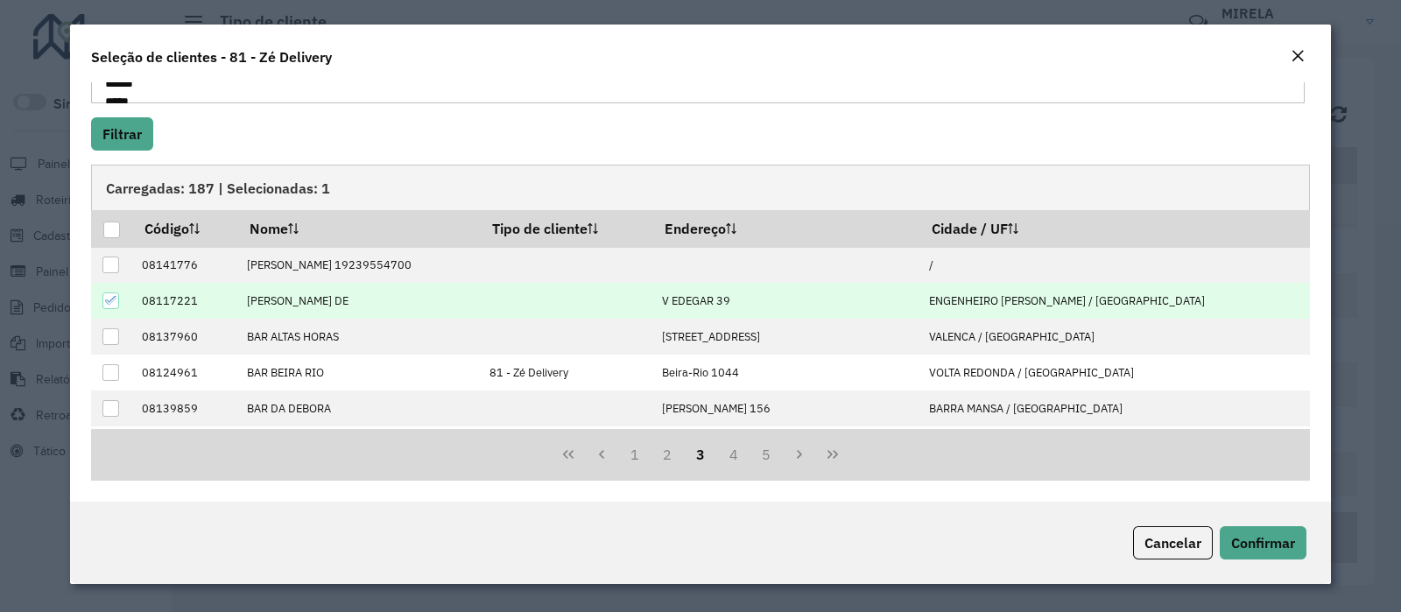
scroll to position [0, 0]
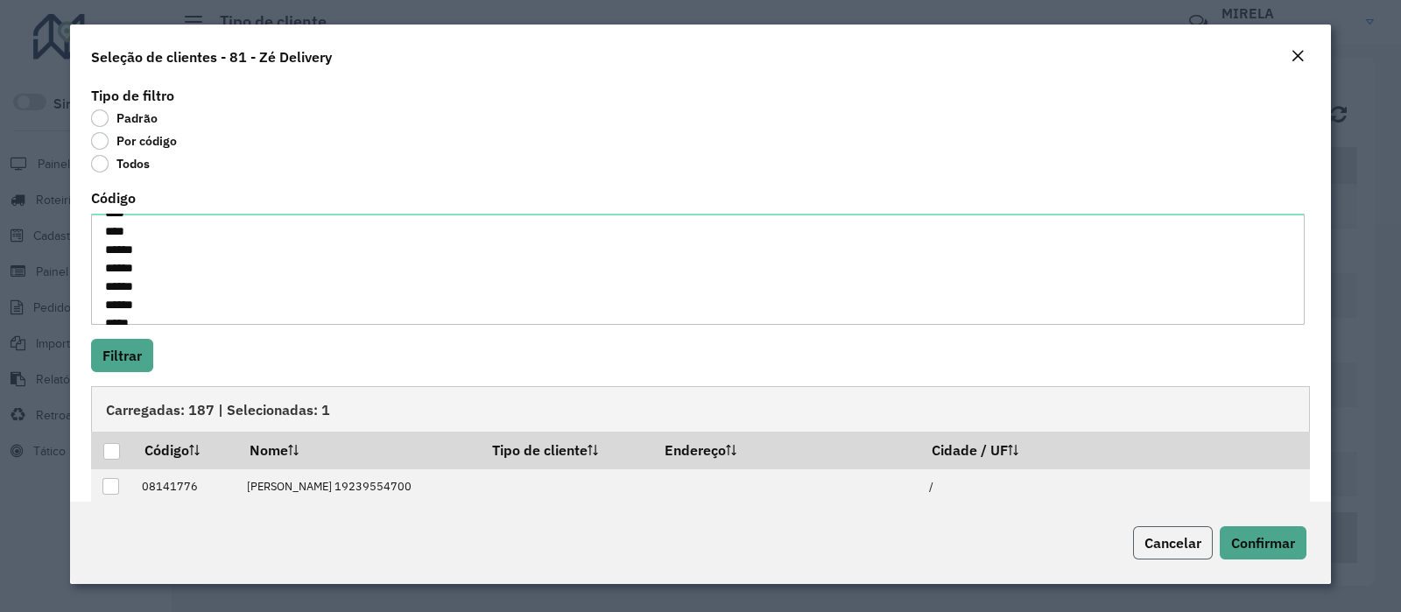
click at [1149, 546] on span "Cancelar" at bounding box center [1172, 543] width 57 height 18
